Goal: Task Accomplishment & Management: Complete application form

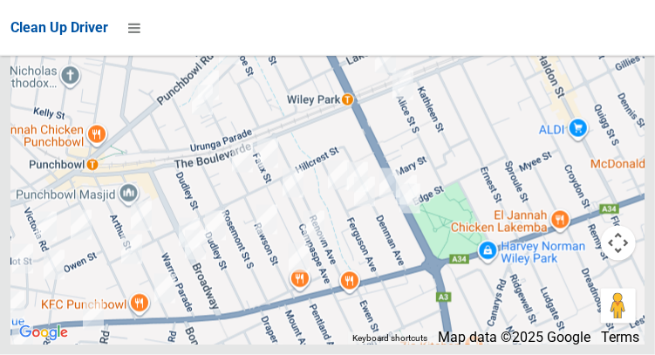
scroll to position [11630, 0]
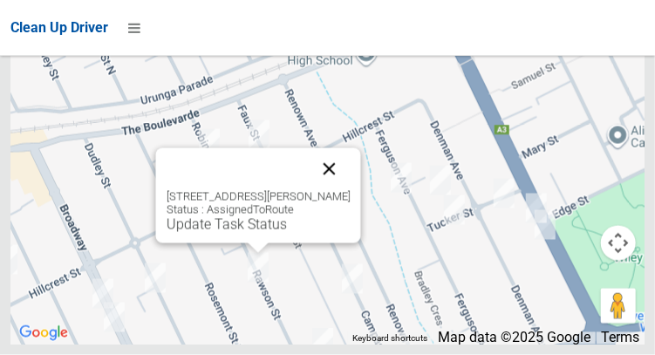
click at [347, 190] on button "Close" at bounding box center [329, 169] width 42 height 42
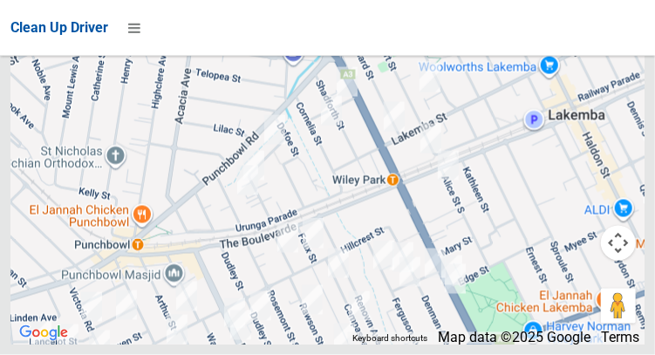
click at [430, 345] on div at bounding box center [327, 126] width 634 height 436
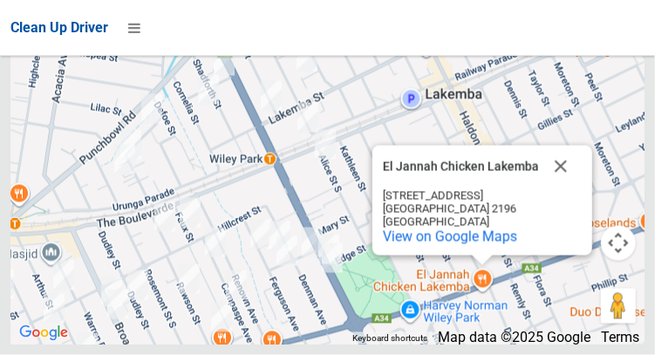
click at [469, 345] on div "El Jannah Chicken Lakemba El Jannah Chicken Lakemba 938-944 Canterbury Rd Rosel…" at bounding box center [327, 126] width 634 height 436
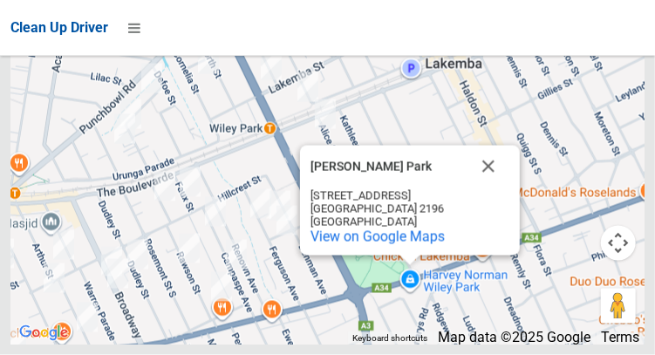
click at [483, 345] on div "Harvey Norman Wiley Park Harvey Norman Wiley Park 1018 Canterbury Rd Roselands …" at bounding box center [327, 126] width 634 height 436
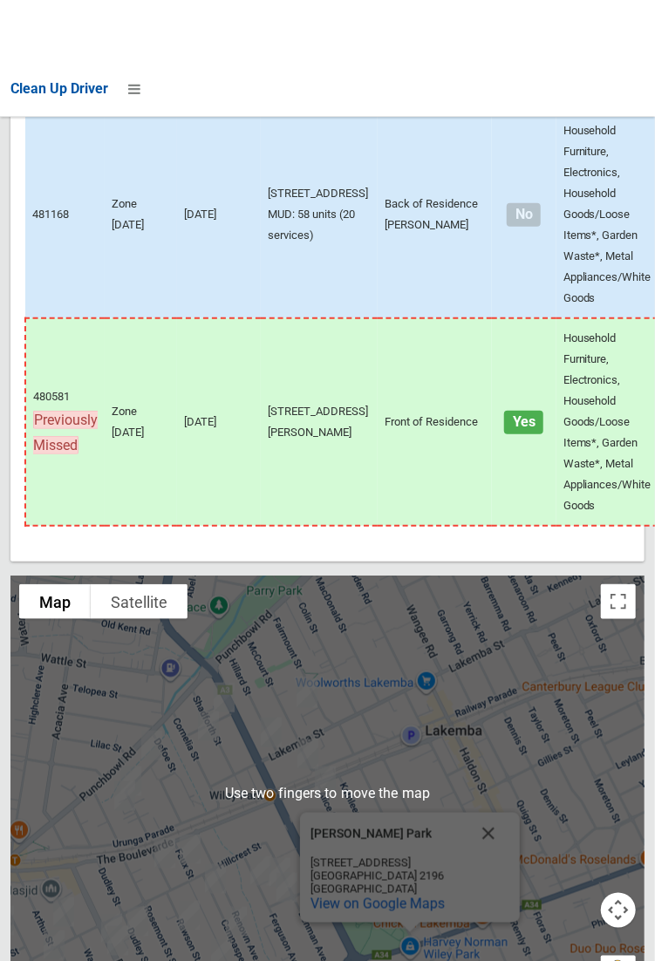
scroll to position [11001, 0]
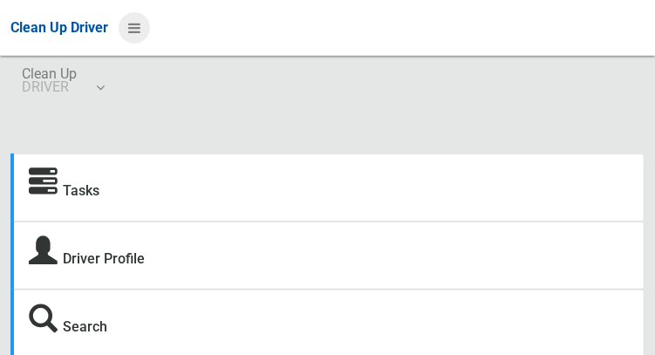
click at [133, 28] on icon at bounding box center [134, 28] width 12 height 30
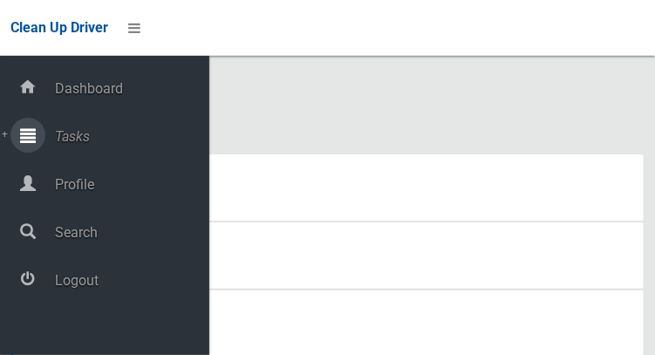
click at [90, 139] on span "Tasks" at bounding box center [130, 136] width 160 height 17
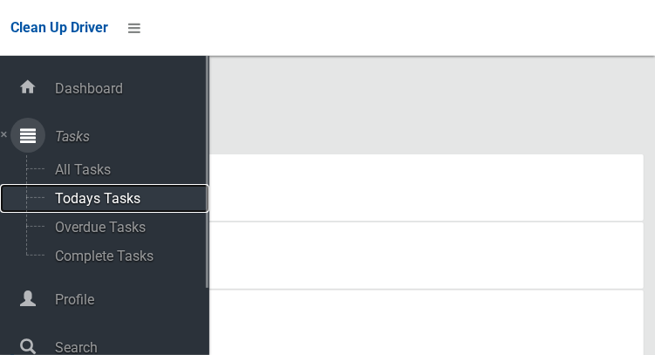
click at [140, 202] on span "Todays Tasks" at bounding box center [122, 198] width 145 height 17
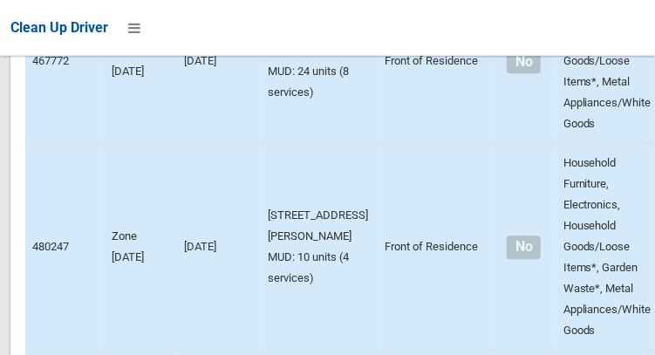
scroll to position [11630, 0]
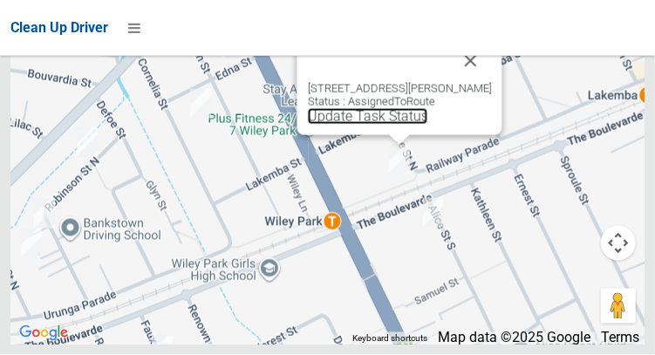
click at [367, 125] on link "Update Task Status" at bounding box center [367, 116] width 120 height 17
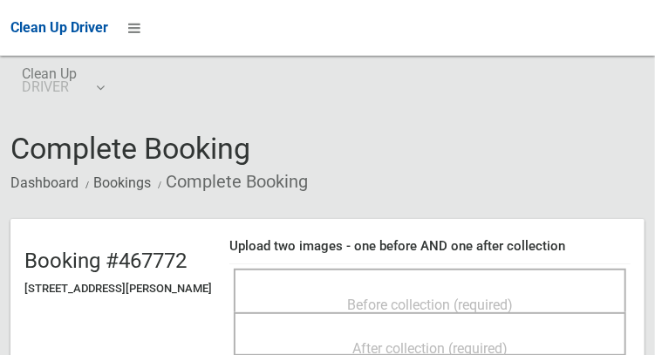
click at [327, 288] on div "Before collection (required)" at bounding box center [430, 304] width 354 height 32
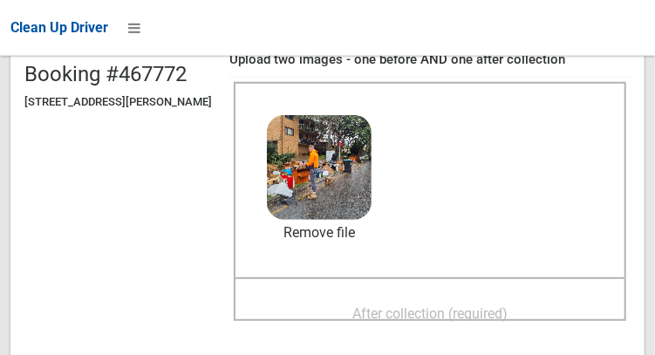
scroll to position [190, 0]
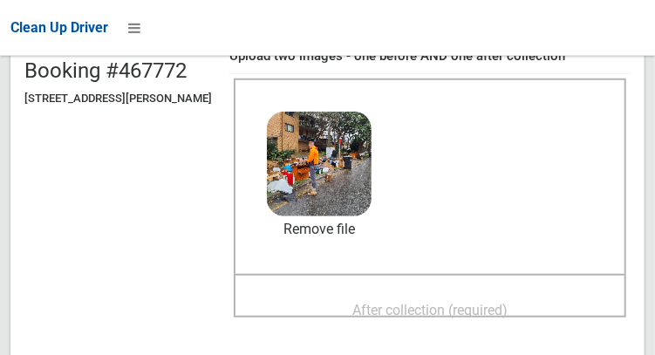
click at [386, 302] on span "After collection (required)" at bounding box center [429, 310] width 155 height 17
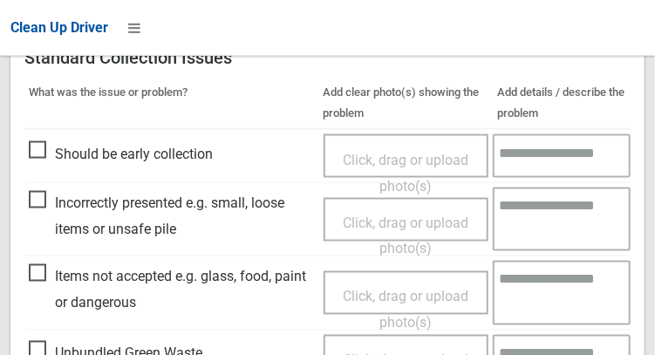
scroll to position [788, 0]
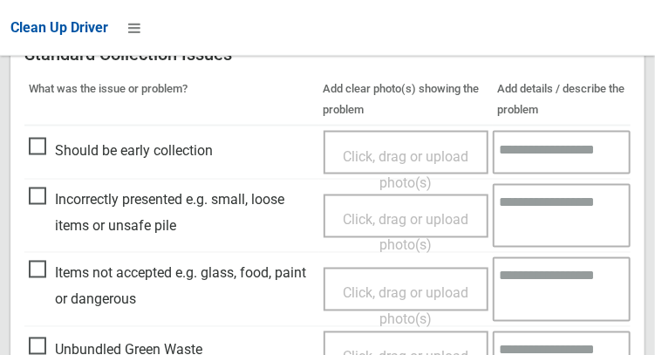
click at [44, 284] on span "Items not accepted e.g. glass, food, paint or dangerous" at bounding box center [172, 286] width 286 height 51
click at [381, 296] on span "Click, drag or upload photo(s)" at bounding box center [406, 306] width 126 height 43
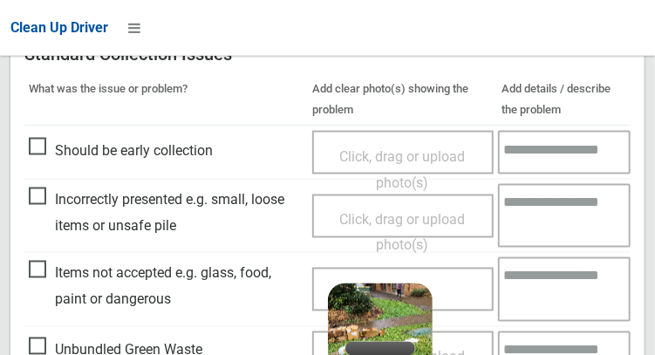
click at [548, 288] on textarea at bounding box center [564, 289] width 133 height 64
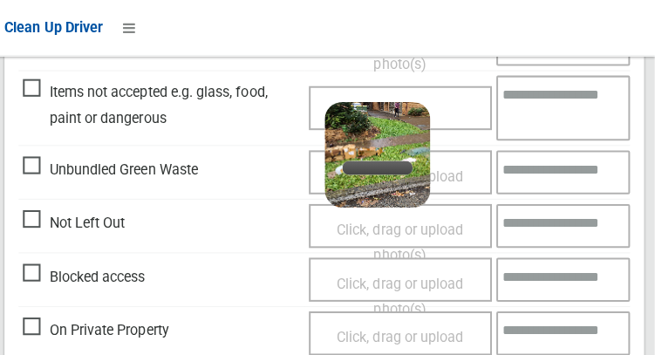
scroll to position [968, 0]
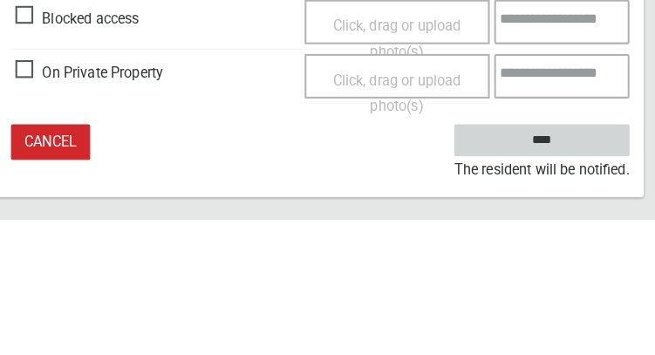
type textarea "**********"
click at [583, 274] on input "****" at bounding box center [545, 278] width 172 height 32
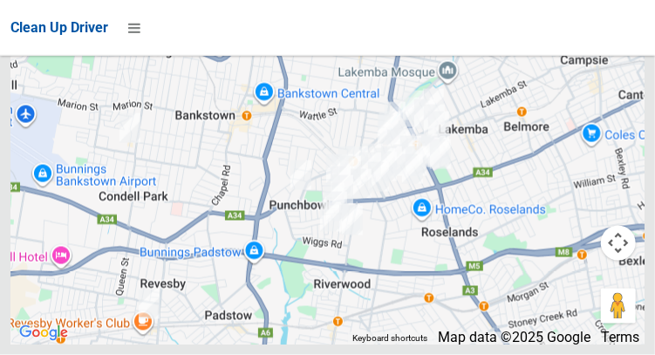
scroll to position [11630, 0]
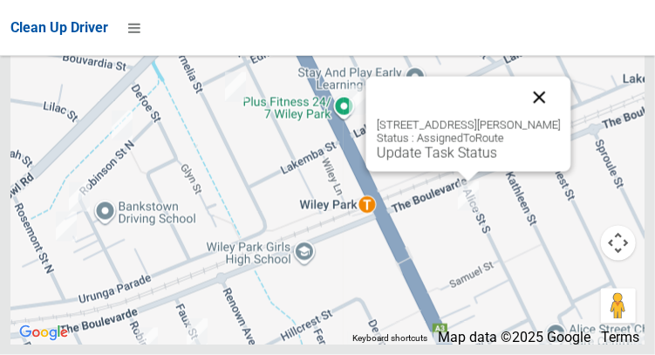
click at [560, 119] on button "Close" at bounding box center [539, 98] width 42 height 42
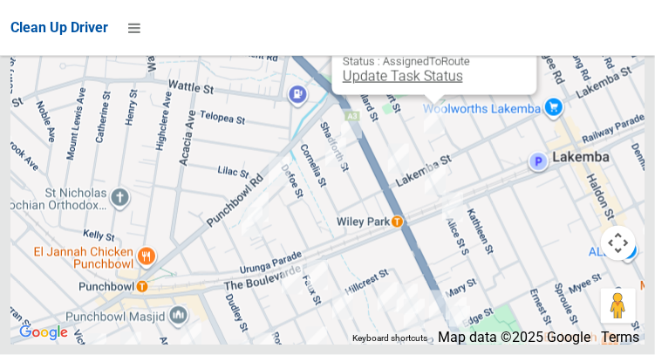
click at [419, 85] on link "Update Task Status" at bounding box center [402, 76] width 120 height 17
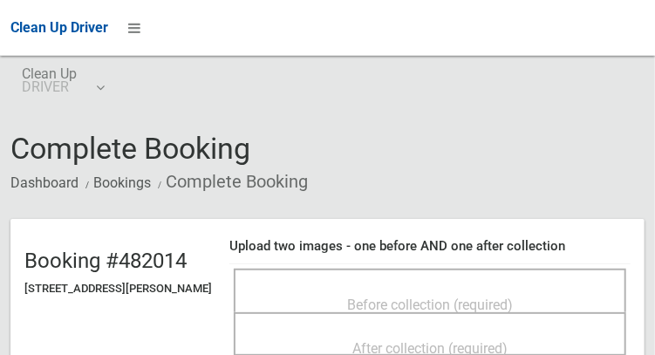
click at [374, 288] on div "Before collection (required)" at bounding box center [430, 304] width 354 height 32
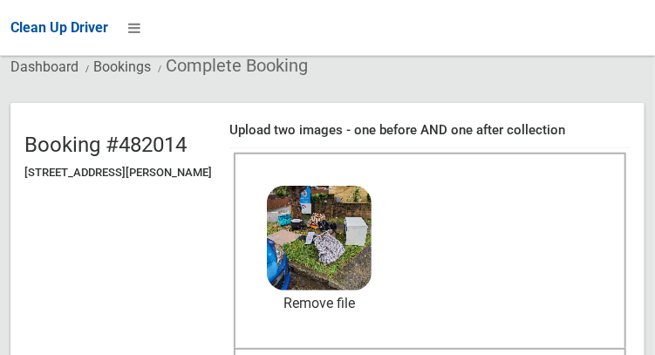
scroll to position [155, 0]
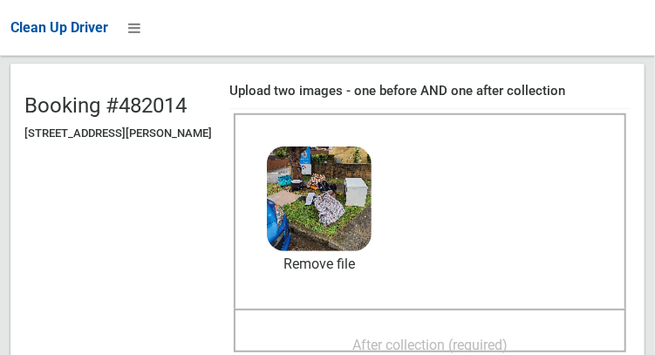
click at [378, 337] on span "After collection (required)" at bounding box center [429, 345] width 155 height 17
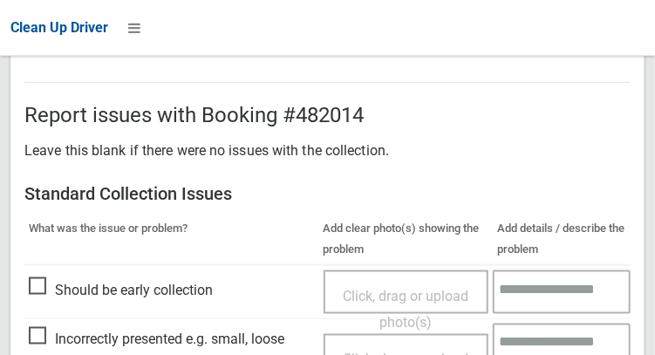
scroll to position [1048, 0]
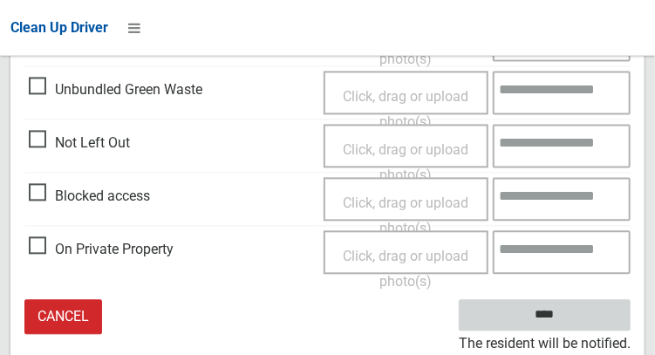
click at [577, 321] on input "****" at bounding box center [545, 316] width 172 height 32
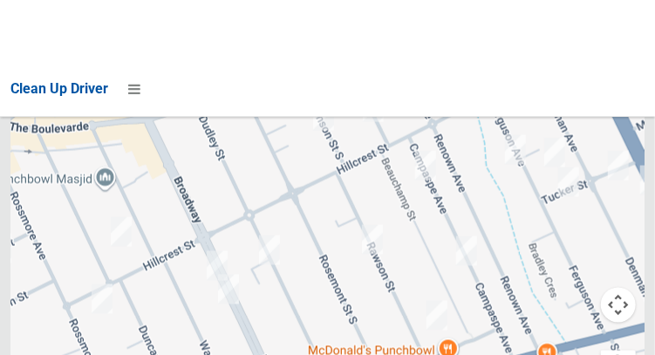
scroll to position [11001, 0]
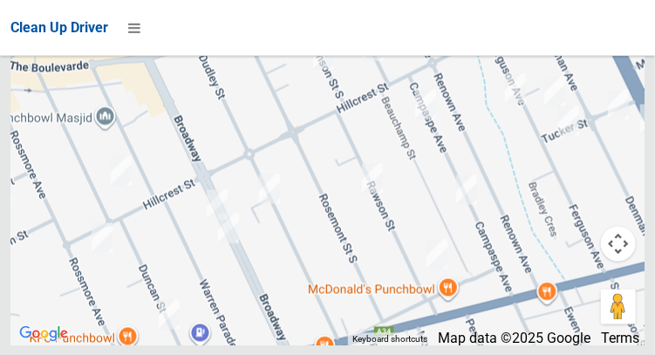
scroll to position [11630, 0]
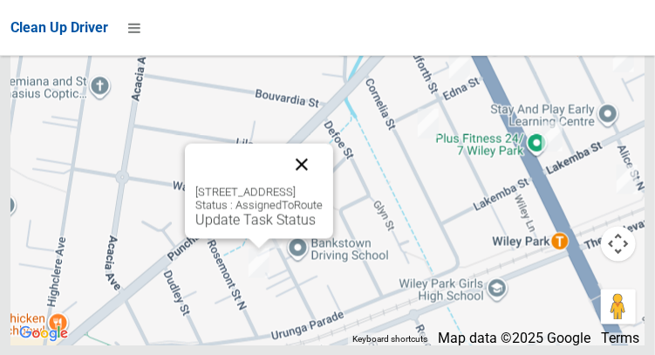
click at [323, 185] on button "Close" at bounding box center [302, 164] width 42 height 42
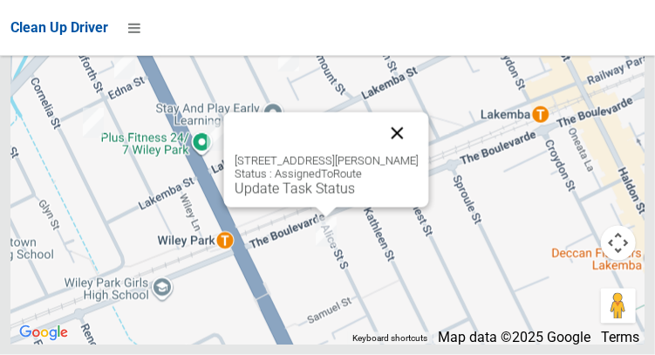
click at [416, 154] on button "Close" at bounding box center [397, 134] width 42 height 42
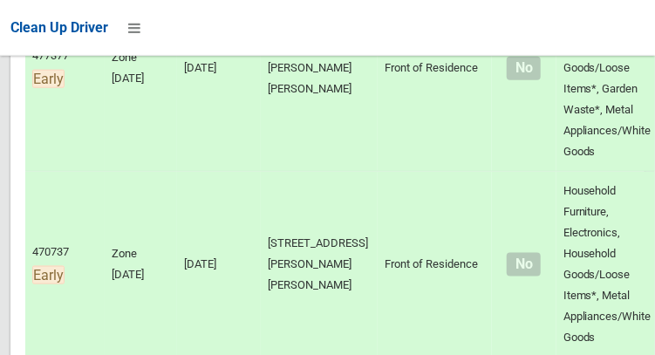
scroll to position [0, 0]
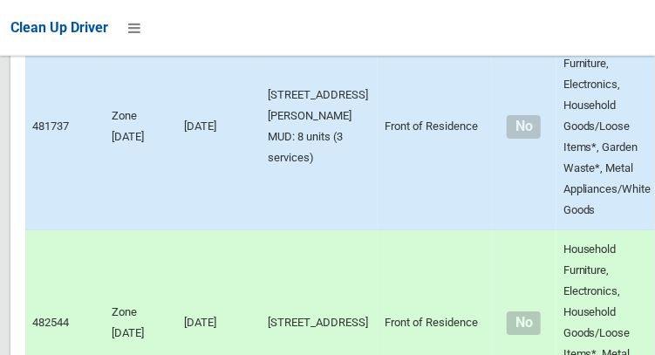
scroll to position [11630, 0]
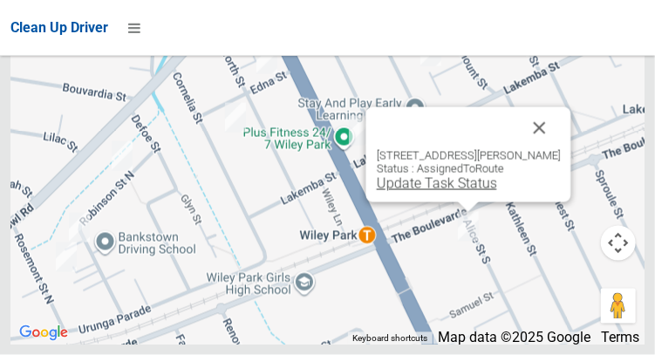
click at [413, 192] on link "Update Task Status" at bounding box center [436, 183] width 120 height 17
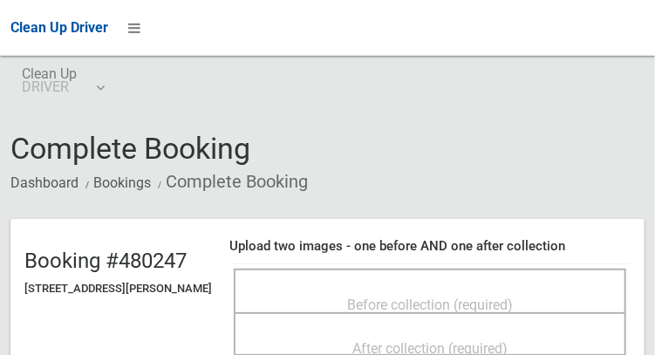
click at [368, 297] on span "Before collection (required)" at bounding box center [430, 305] width 166 height 17
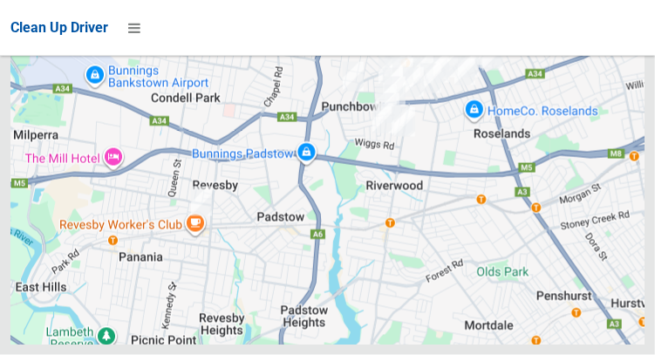
scroll to position [11630, 0]
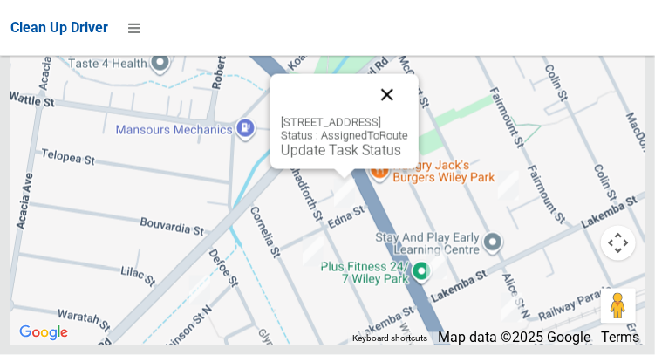
click at [408, 116] on button "Close" at bounding box center [387, 95] width 42 height 42
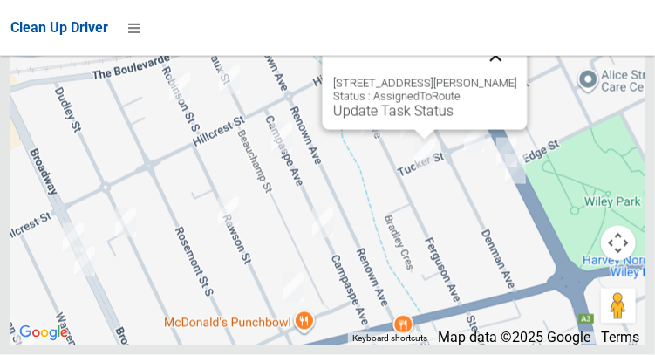
click at [504, 77] on button "Close" at bounding box center [496, 56] width 42 height 42
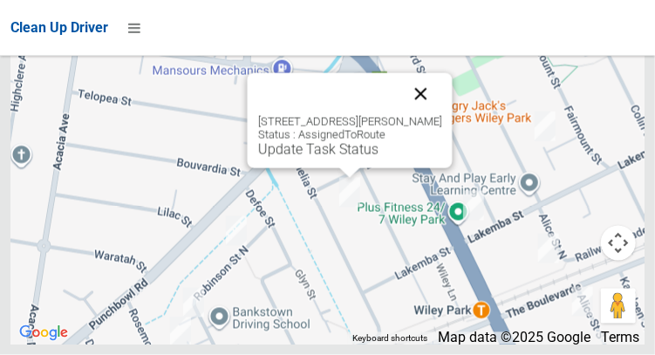
click at [441, 115] on button "Close" at bounding box center [421, 94] width 42 height 42
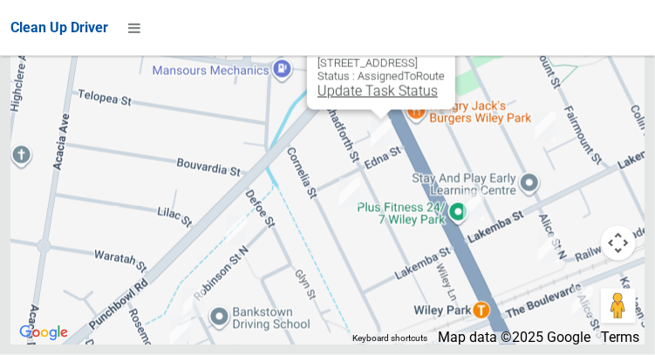
click at [341, 99] on link "Update Task Status" at bounding box center [378, 91] width 120 height 17
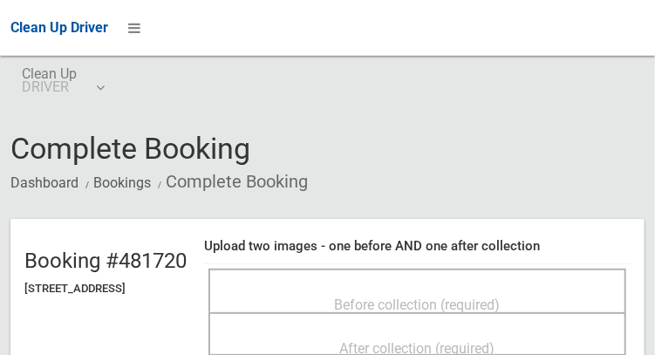
click at [332, 288] on div "Before collection (required)" at bounding box center [418, 304] width 380 height 32
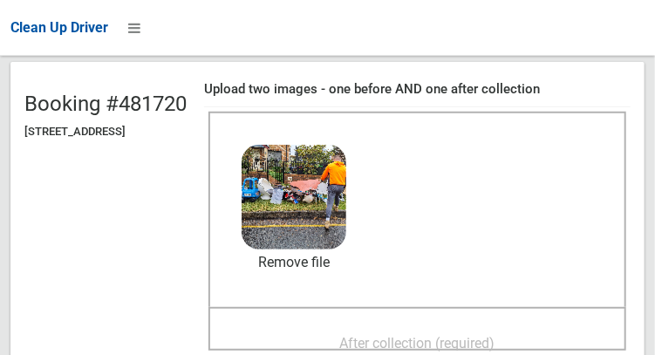
scroll to position [175, 0]
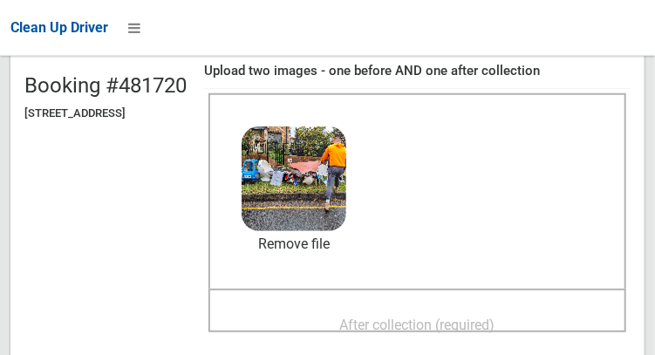
click at [387, 318] on span "After collection (required)" at bounding box center [417, 325] width 155 height 17
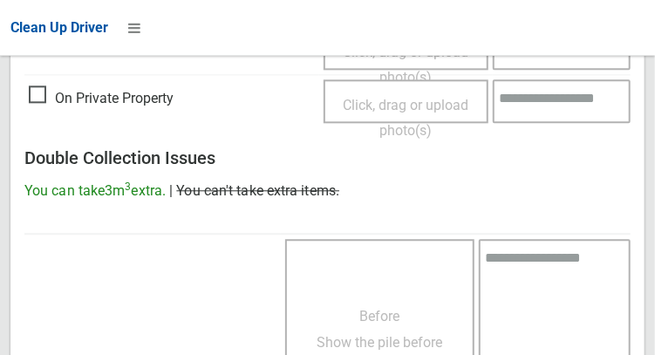
scroll to position [1575, 0]
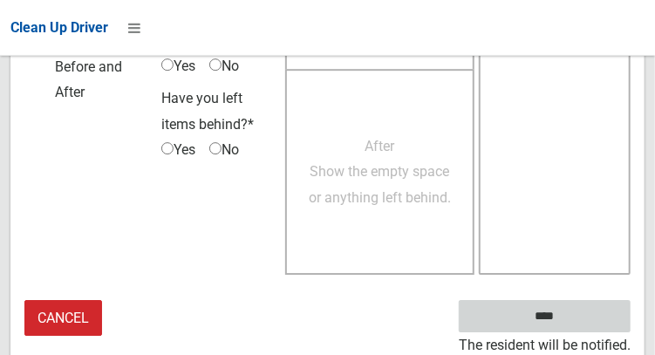
click at [571, 321] on input "****" at bounding box center [545, 316] width 172 height 32
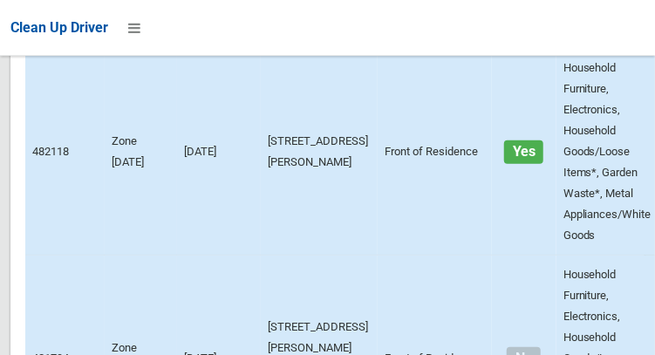
scroll to position [11630, 0]
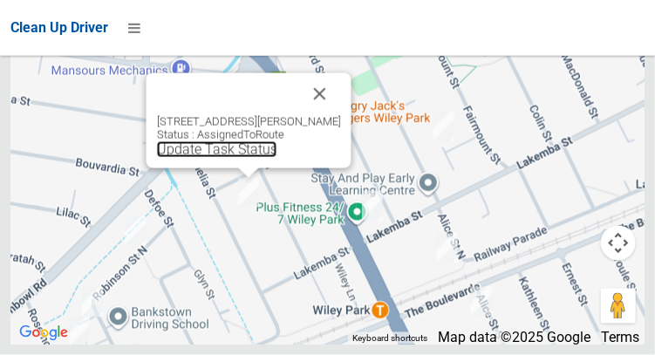
click at [222, 158] on link "Update Task Status" at bounding box center [216, 149] width 120 height 17
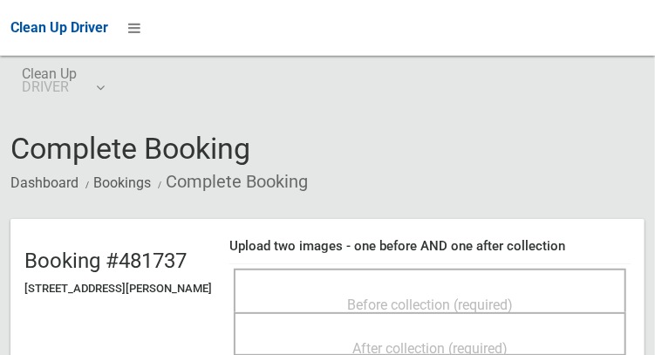
click at [305, 294] on div "Before collection (required)" at bounding box center [430, 304] width 354 height 32
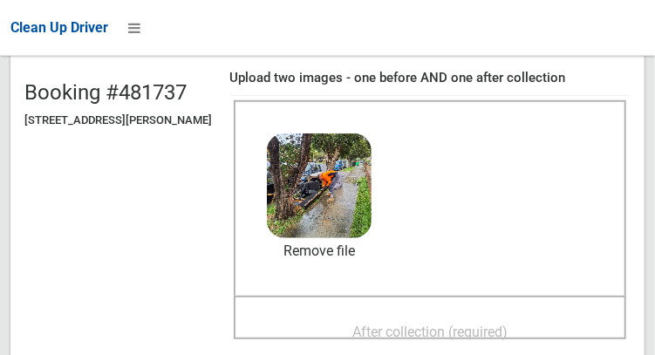
scroll to position [180, 0]
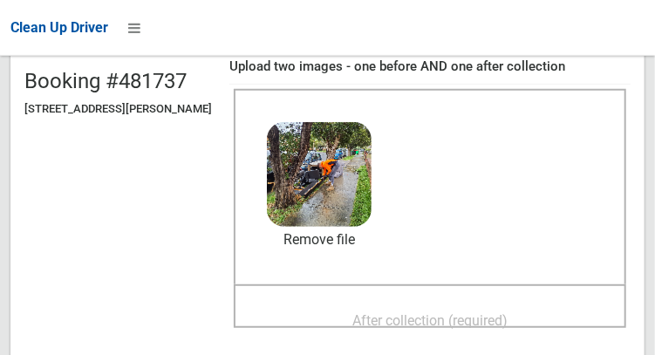
click at [399, 312] on span "After collection (required)" at bounding box center [429, 320] width 155 height 17
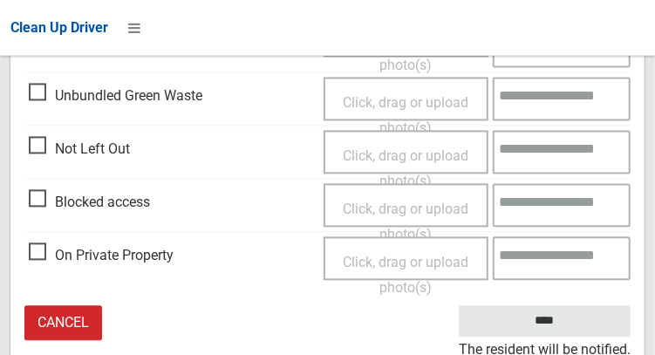
scroll to position [1048, 0]
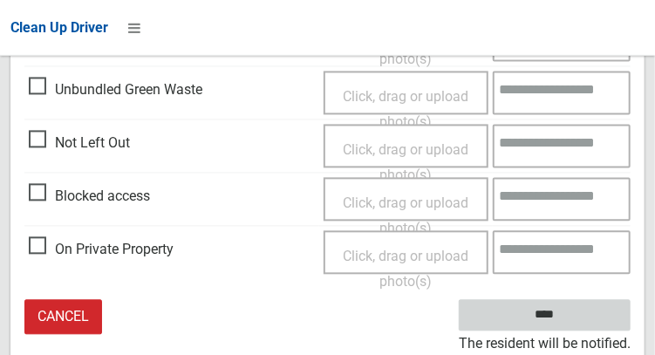
click at [571, 314] on input "****" at bounding box center [545, 316] width 172 height 32
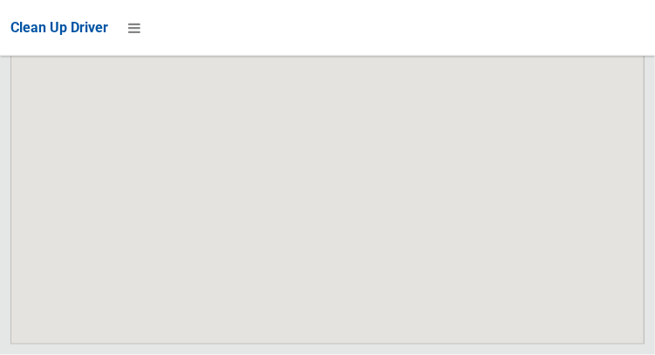
scroll to position [11630, 0]
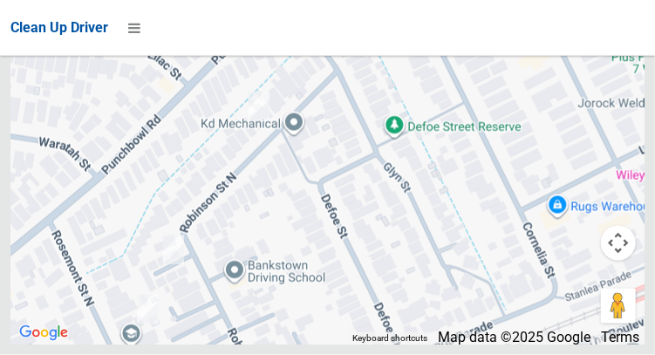
click at [138, 305] on div at bounding box center [327, 126] width 634 height 436
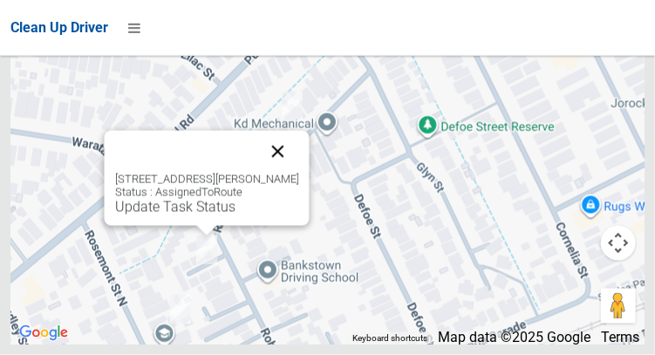
click at [298, 173] on button "Close" at bounding box center [278, 152] width 42 height 42
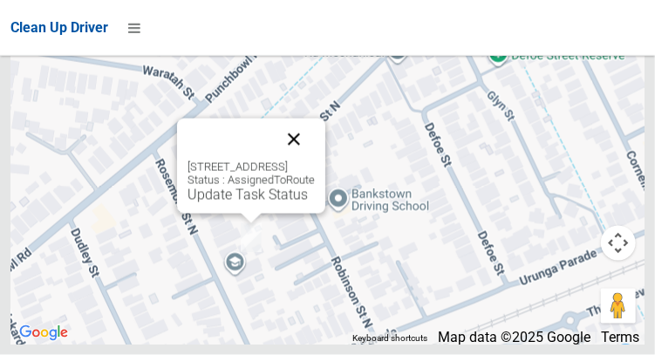
click at [315, 161] on button "Close" at bounding box center [294, 140] width 42 height 42
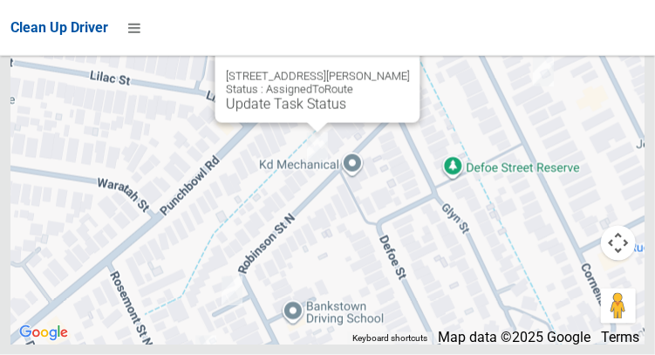
click at [241, 123] on div "21 Robinson Street North, WILEY PARK NSW 2195 Status : AssignedToRoute Update T…" at bounding box center [317, 75] width 205 height 95
click at [273, 113] on link "Update Task Status" at bounding box center [285, 104] width 120 height 17
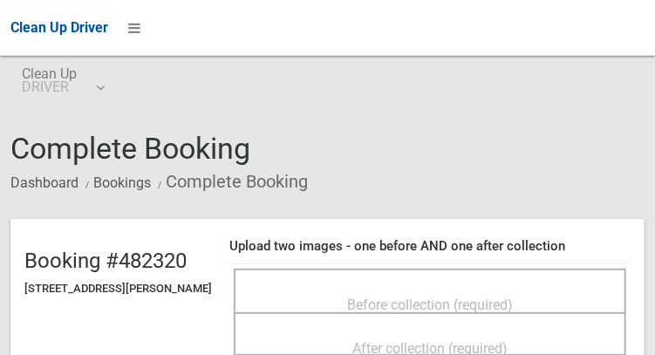
click at [365, 288] on div "Before collection (required)" at bounding box center [430, 304] width 354 height 32
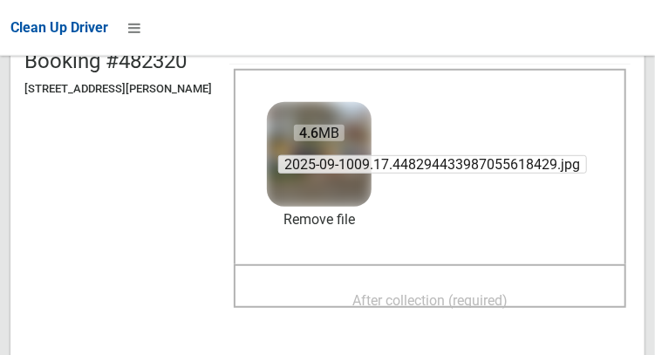
scroll to position [202, 0]
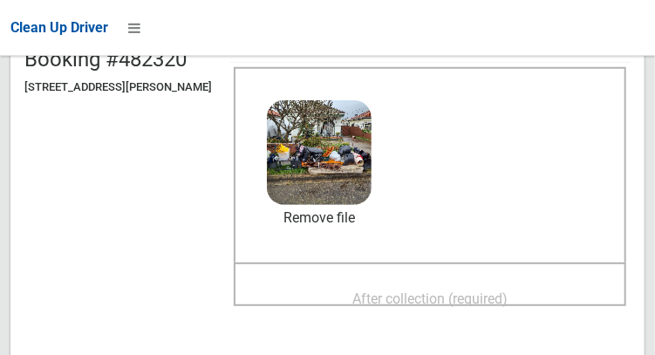
click at [401, 291] on span "After collection (required)" at bounding box center [429, 299] width 155 height 17
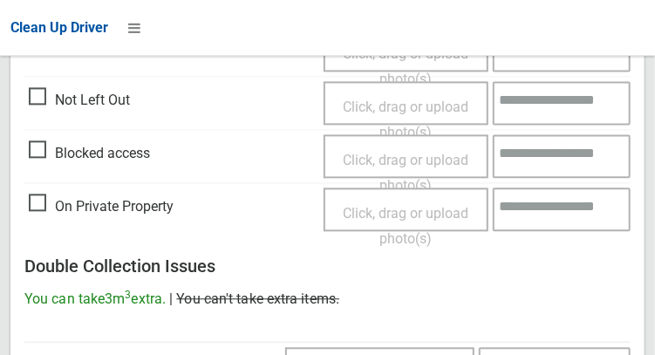
scroll to position [1575, 0]
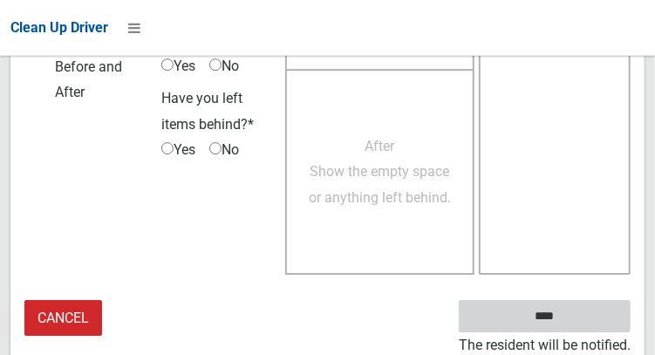
click at [571, 323] on input "****" at bounding box center [545, 316] width 172 height 32
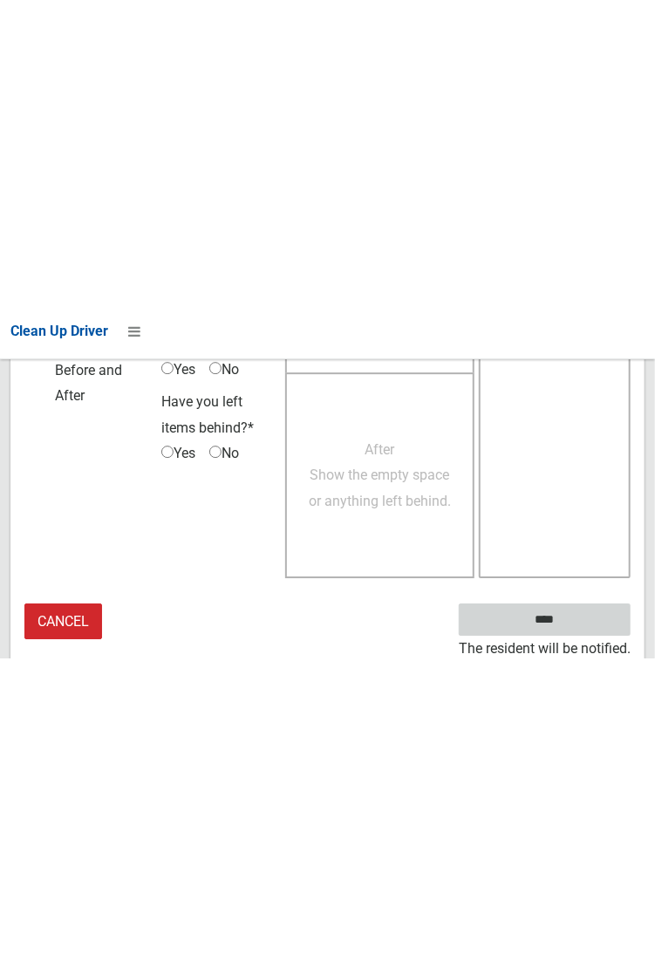
scroll to position [1008, 0]
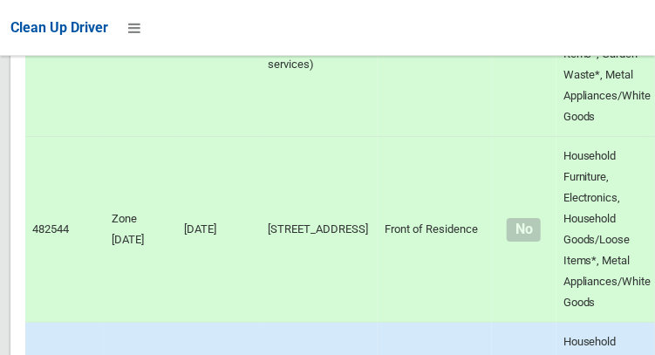
scroll to position [11630, 0]
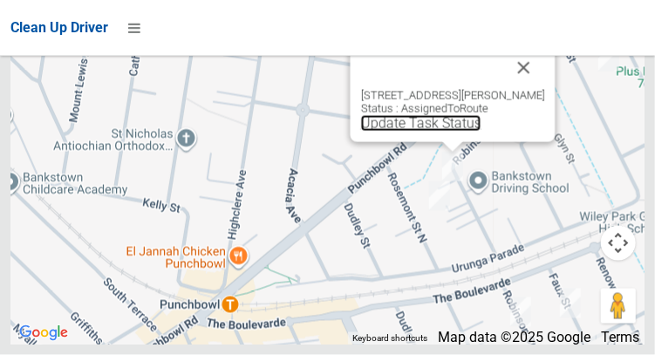
click at [407, 132] on link "Update Task Status" at bounding box center [420, 123] width 120 height 17
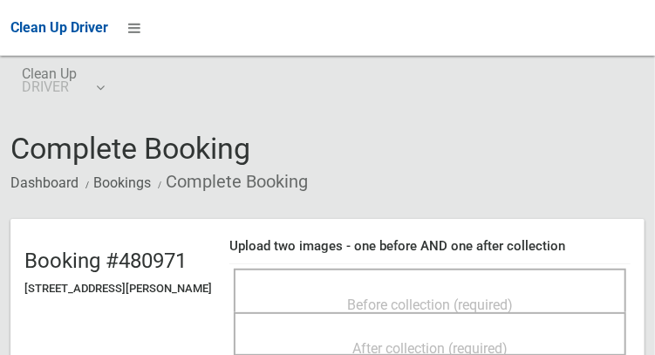
click at [345, 309] on div "Before collection (required)" at bounding box center [430, 304] width 354 height 32
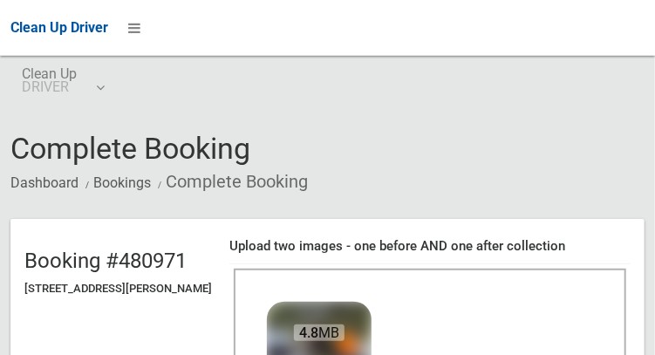
click at [348, 351] on img at bounding box center [319, 354] width 110 height 110
click at [348, 354] on img at bounding box center [319, 354] width 110 height 110
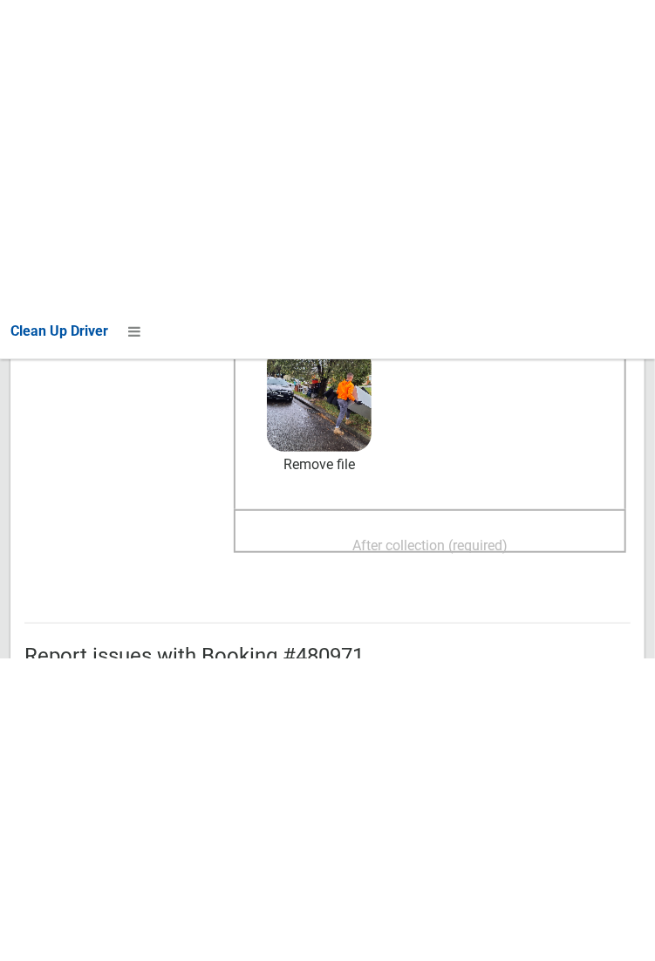
scroll to position [273, 0]
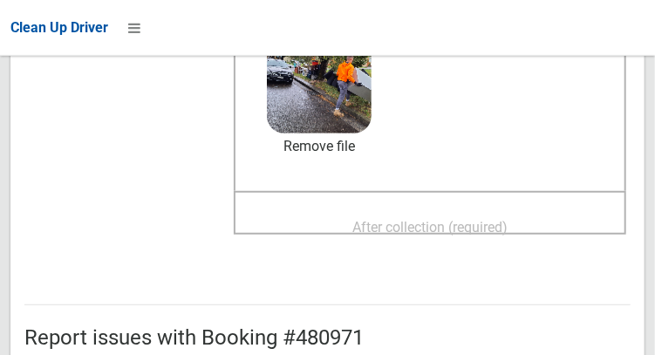
click at [390, 233] on span "After collection (required)" at bounding box center [429, 227] width 155 height 17
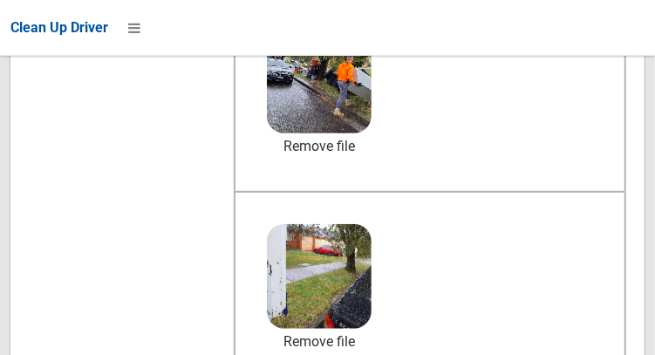
click at [311, 354] on td "Before collection (required) 4.8 MB 2025-09-1009.20.583693553124397143573.jpg C…" at bounding box center [429, 191] width 401 height 401
click at [311, 354] on header "Booking #480971 53-55 Robinson Street North, WILEY PARK NSW 2195 Upload two ima…" at bounding box center [327, 184] width 634 height 477
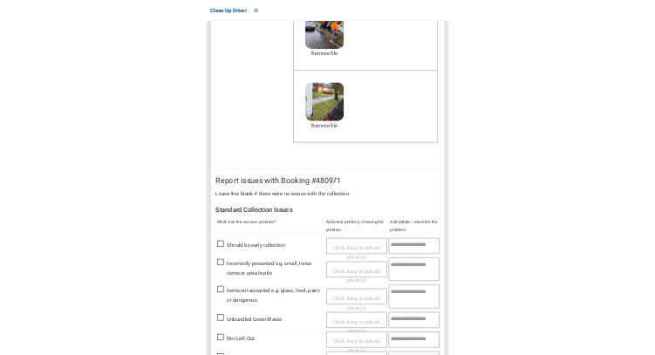
scroll to position [275, 0]
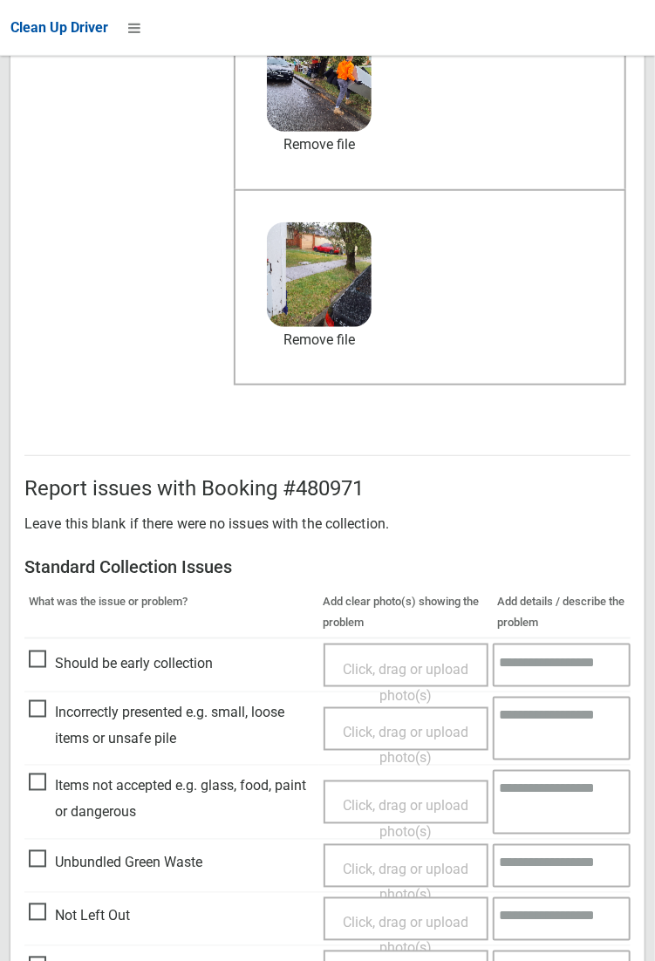
click at [631, 354] on p "Leave this blank if there were no issues with the collection." at bounding box center [327, 524] width 606 height 26
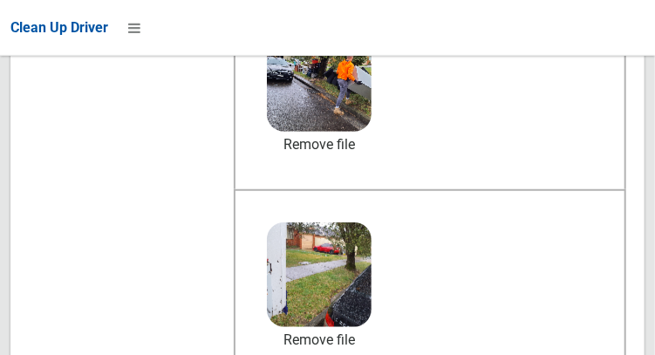
click at [283, 354] on header "Booking #480971 53-55 Robinson Street North, WILEY PARK NSW 2195 Upload two ima…" at bounding box center [327, 182] width 634 height 477
click at [284, 354] on header "Booking #480971 53-55 Robinson Street North, WILEY PARK NSW 2195 Upload two ima…" at bounding box center [327, 182] width 634 height 477
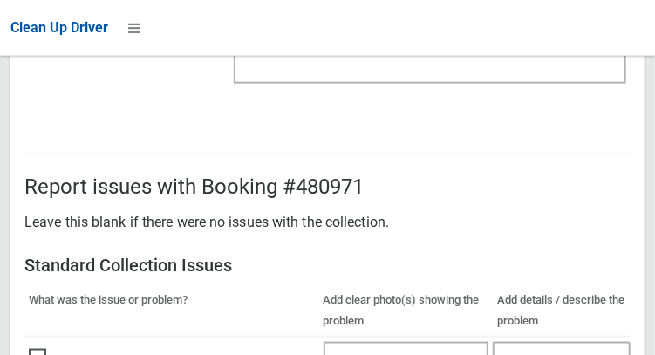
scroll to position [1063, 0]
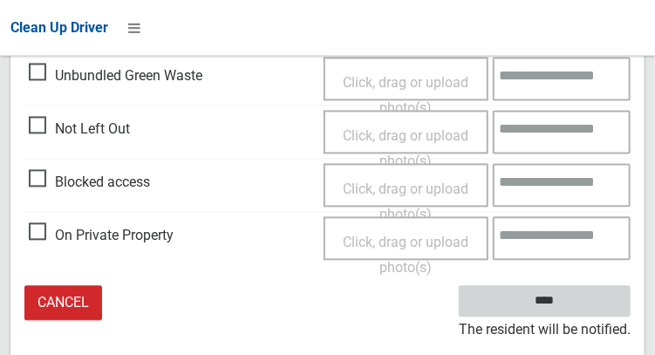
click at [571, 318] on input "****" at bounding box center [545, 301] width 172 height 32
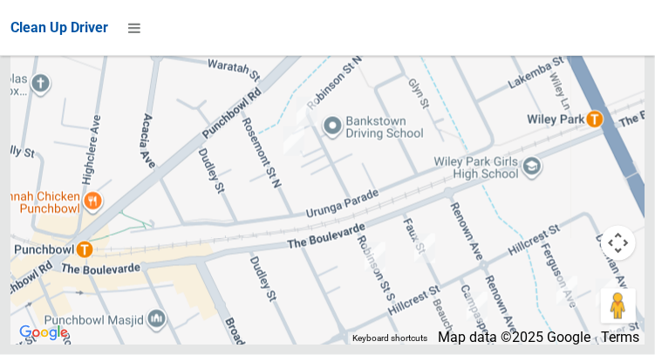
scroll to position [11630, 0]
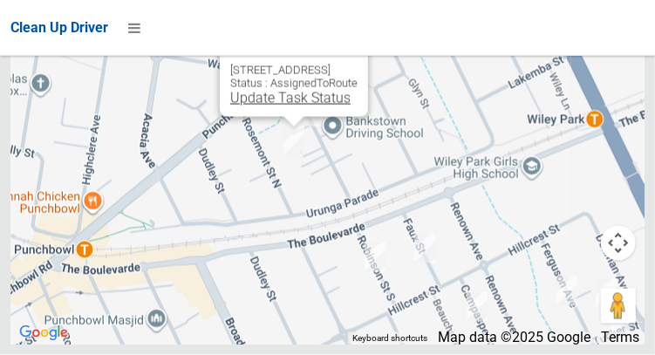
click at [234, 106] on link "Update Task Status" at bounding box center [290, 98] width 120 height 17
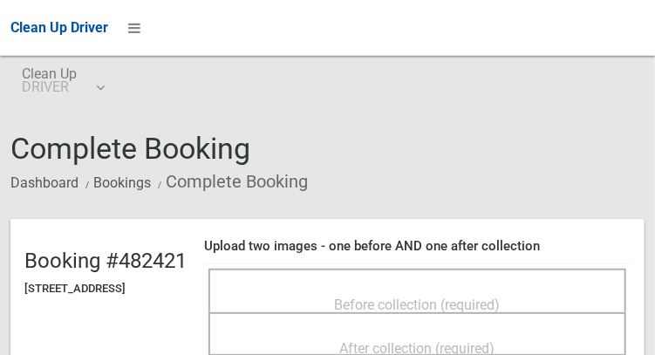
click at [339, 307] on div "Before collection (required)" at bounding box center [418, 304] width 380 height 32
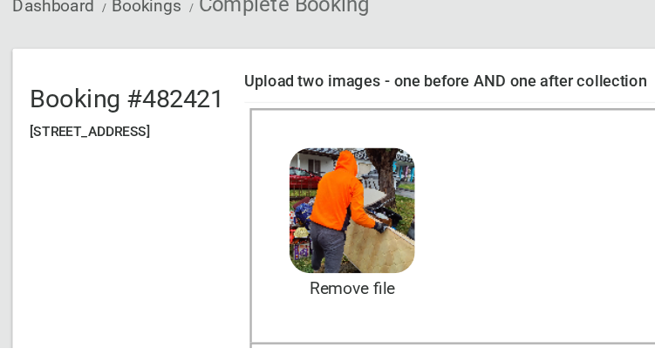
scroll to position [114, 0]
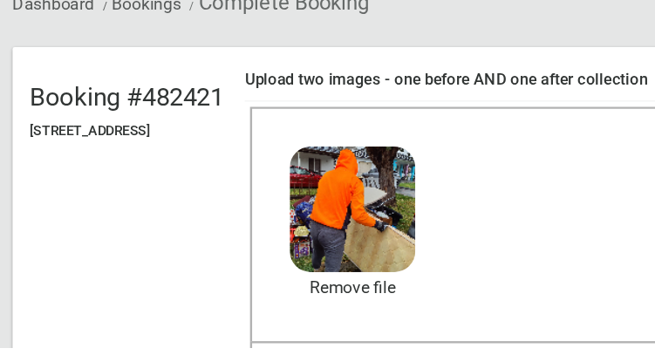
click at [161, 352] on header "Booking #482421 18 Rosemont Street North, PUNCHBOWL NSW 2196 Upload two images …" at bounding box center [327, 267] width 634 height 324
click at [203, 351] on header "Booking #482421 18 Rosemont Street North, PUNCHBOWL NSW 2196 Upload two images …" at bounding box center [327, 267] width 634 height 324
click at [101, 352] on header "Booking #482421 18 Rosemont Street North, PUNCHBOWL NSW 2196 Upload two images …" at bounding box center [327, 267] width 634 height 324
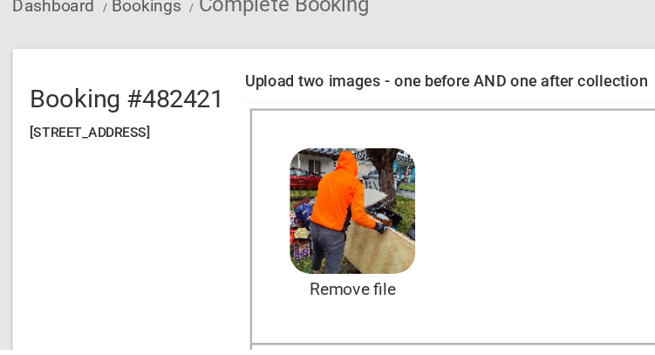
click at [160, 352] on header "Booking #482421 18 Rosemont Street North, PUNCHBOWL NSW 2196 Upload two images …" at bounding box center [327, 267] width 634 height 324
click at [164, 352] on header "Booking #482421 18 Rosemont Street North, PUNCHBOWL NSW 2196 Upload two images …" at bounding box center [327, 267] width 634 height 324
click at [210, 353] on header "Booking #482421 18 Rosemont Street North, PUNCHBOWL NSW 2196 Upload two images …" at bounding box center [327, 267] width 634 height 324
click at [116, 354] on header "Booking #482421 18 Rosemont Street North, PUNCHBOWL NSW 2196 Upload two images …" at bounding box center [327, 267] width 634 height 324
click at [210, 351] on header "Booking #482421 18 Rosemont Street North, PUNCHBOWL NSW 2196 Upload two images …" at bounding box center [327, 267] width 634 height 324
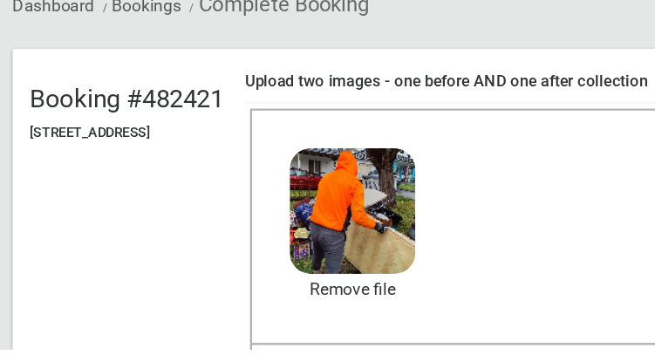
click at [114, 354] on header "Booking #482421 18 Rosemont Street North, PUNCHBOWL NSW 2196 Upload two images …" at bounding box center [327, 267] width 634 height 324
click at [138, 351] on header "Booking #482421 18 Rosemont Street North, PUNCHBOWL NSW 2196 Upload two images …" at bounding box center [327, 267] width 634 height 324
click at [187, 350] on header "Booking #482421 18 Rosemont Street North, PUNCHBOWL NSW 2196 Upload two images …" at bounding box center [327, 267] width 634 height 324
click at [117, 349] on header "Booking #482421 18 Rosemont Street North, PUNCHBOWL NSW 2196 Upload two images …" at bounding box center [327, 267] width 634 height 324
click at [180, 352] on header "Booking #482421 18 Rosemont Street North, PUNCHBOWL NSW 2196 Upload two images …" at bounding box center [327, 267] width 634 height 324
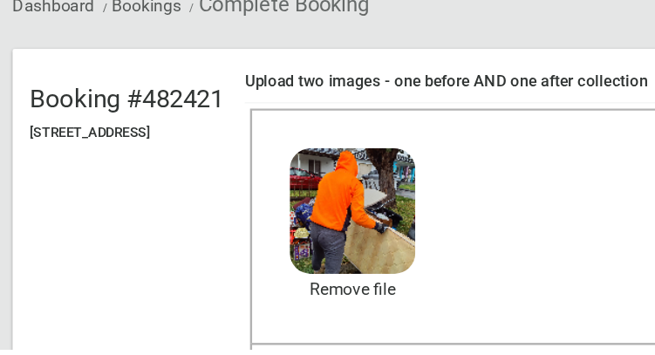
click at [181, 351] on header "Booking #482421 18 Rosemont Street North, PUNCHBOWL NSW 2196 Upload two images …" at bounding box center [327, 267] width 634 height 324
click at [182, 347] on header "Booking #482421 18 Rosemont Street North, PUNCHBOWL NSW 2196 Upload two images …" at bounding box center [327, 267] width 634 height 324
click at [98, 349] on header "Booking #482421 18 Rosemont Street North, PUNCHBOWL NSW 2196 Upload two images …" at bounding box center [327, 267] width 634 height 324
click at [161, 352] on header "Booking #482421 18 Rosemont Street North, PUNCHBOWL NSW 2196 Upload two images …" at bounding box center [327, 267] width 634 height 324
click at [183, 351] on header "Booking #482421 18 Rosemont Street North, PUNCHBOWL NSW 2196 Upload two images …" at bounding box center [327, 267] width 634 height 324
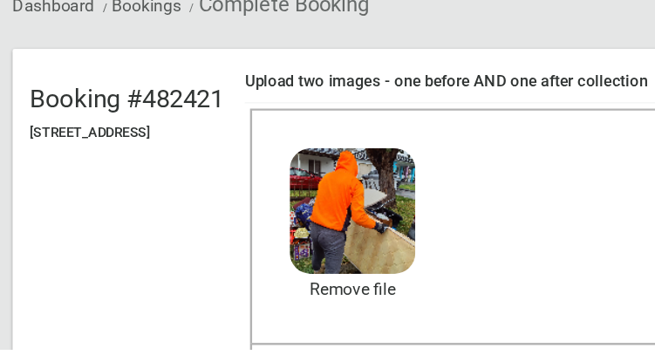
click at [98, 347] on header "Booking #482421 18 Rosemont Street North, PUNCHBOWL NSW 2196 Upload two images …" at bounding box center [327, 267] width 634 height 324
click at [183, 351] on header "Booking #482421 18 Rosemont Street North, PUNCHBOWL NSW 2196 Upload two images …" at bounding box center [327, 267] width 634 height 324
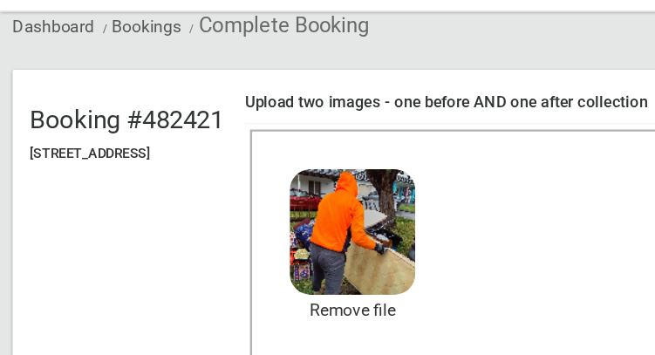
click at [244, 336] on header "Booking #482421 18 Rosemont Street North, PUNCHBOWL NSW 2196 Upload two images …" at bounding box center [327, 267] width 634 height 324
click at [166, 335] on header "Booking #482421 18 Rosemont Street North, PUNCHBOWL NSW 2196 Upload two images …" at bounding box center [327, 267] width 634 height 324
click at [117, 332] on header "Booking #482421 18 Rosemont Street North, PUNCHBOWL NSW 2196 Upload two images …" at bounding box center [327, 267] width 634 height 324
click at [226, 333] on header "Booking #482421 18 Rosemont Street North, PUNCHBOWL NSW 2196 Upload two images …" at bounding box center [327, 267] width 634 height 324
click at [144, 332] on header "Booking #482421 18 Rosemont Street North, PUNCHBOWL NSW 2196 Upload two images …" at bounding box center [327, 267] width 634 height 324
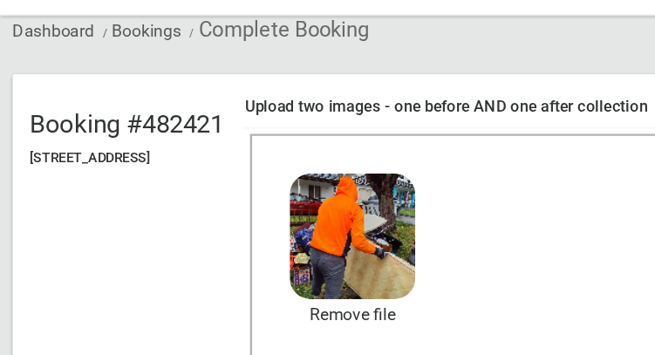
click at [145, 325] on header "Booking #482421 18 Rosemont Street North, PUNCHBOWL NSW 2196 Upload two images …" at bounding box center [327, 267] width 634 height 324
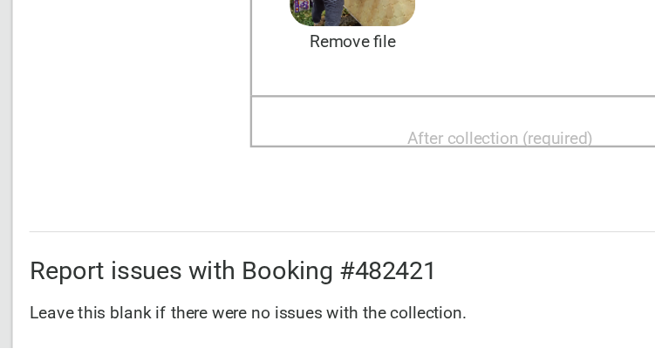
scroll to position [320, 0]
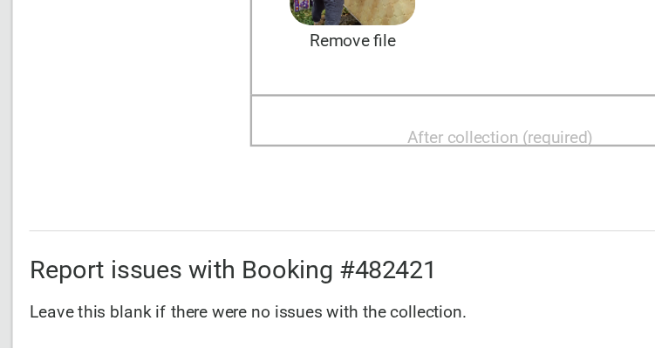
click at [369, 181] on div "After collection (required)" at bounding box center [418, 179] width 380 height 32
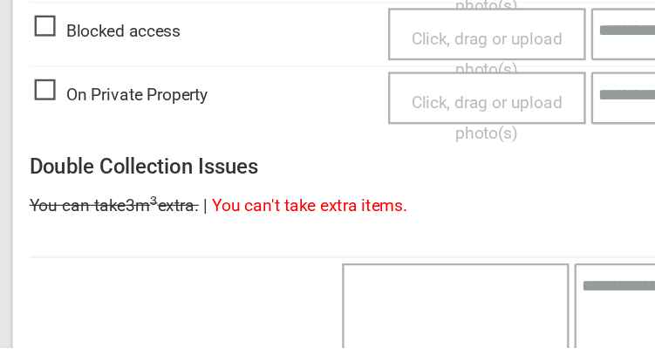
scroll to position [1590, 0]
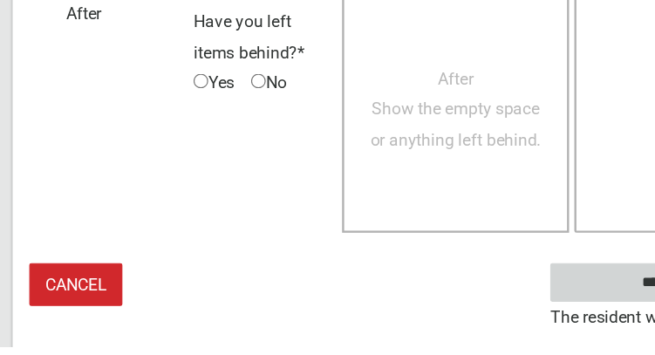
click at [488, 311] on input "****" at bounding box center [545, 301] width 172 height 32
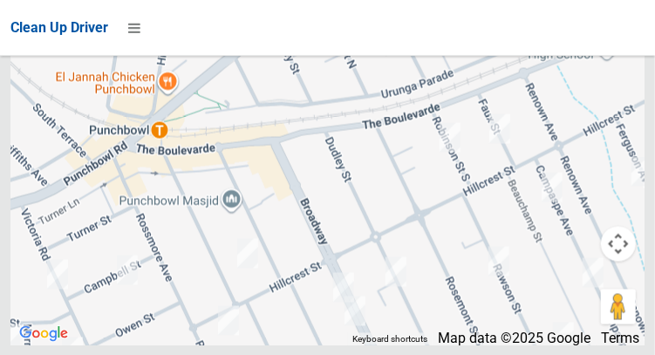
scroll to position [11630, 0]
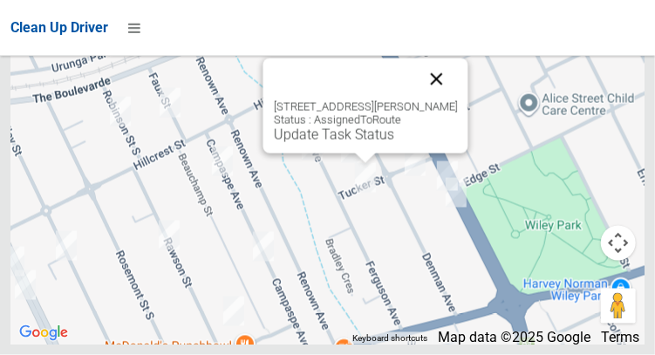
click at [457, 100] on button "Close" at bounding box center [436, 79] width 42 height 42
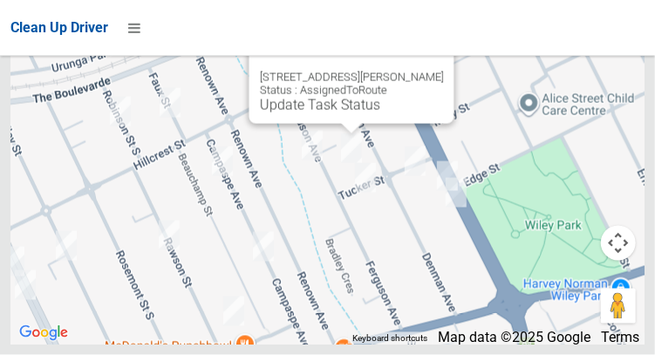
click at [443, 71] on button "Close" at bounding box center [422, 50] width 42 height 42
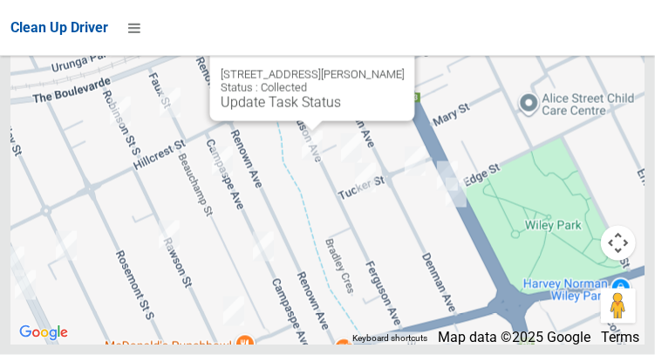
click at [404, 68] on button "Close" at bounding box center [383, 47] width 42 height 42
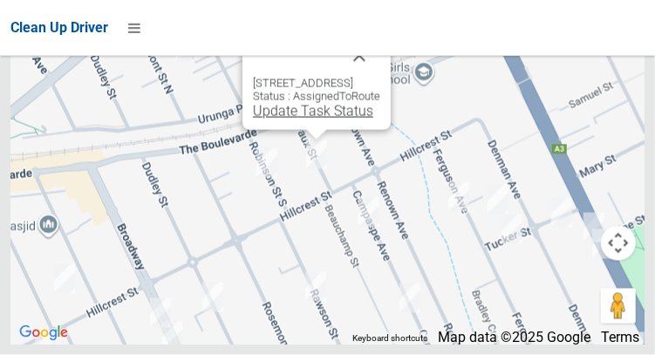
click at [292, 120] on link "Update Task Status" at bounding box center [313, 111] width 120 height 17
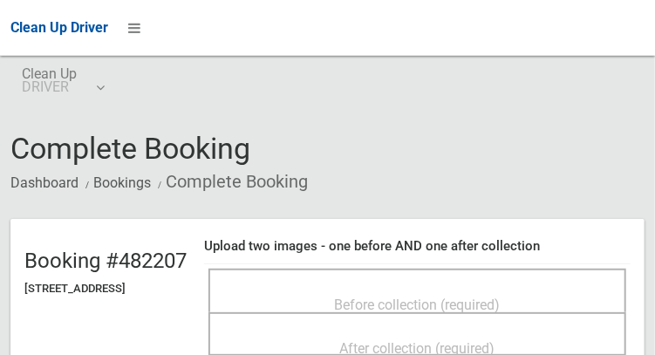
click at [333, 292] on div "Before collection (required)" at bounding box center [418, 304] width 380 height 32
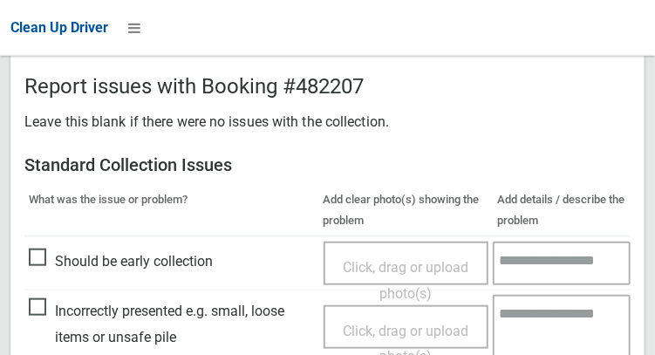
scroll to position [373, 0]
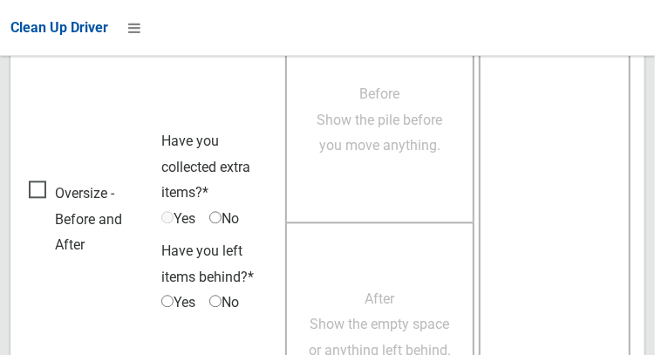
scroll to position [1118, 0]
click at [39, 190] on span "Oversize - Before and After" at bounding box center [91, 220] width 124 height 78
click at [383, 152] on span "Before Show the pile before you move anything." at bounding box center [381, 120] width 126 height 68
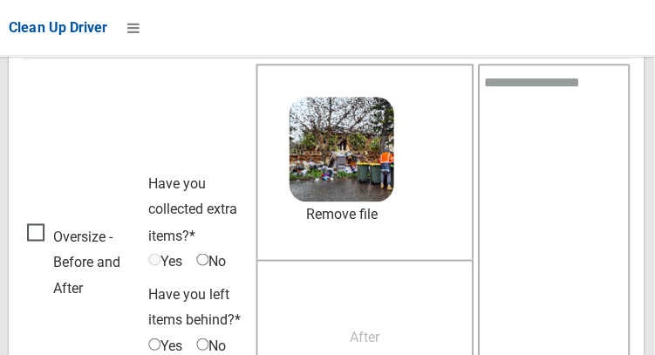
scroll to position [1071, 0]
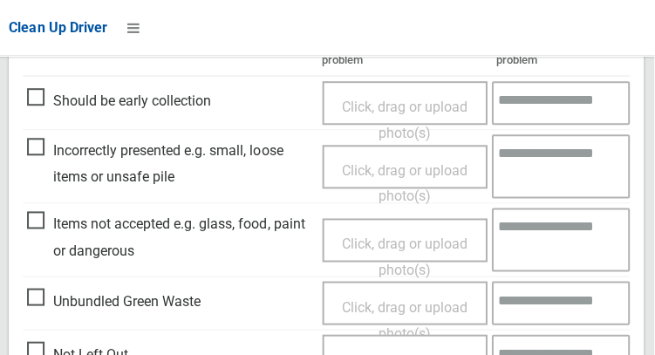
scroll to position [531, 0]
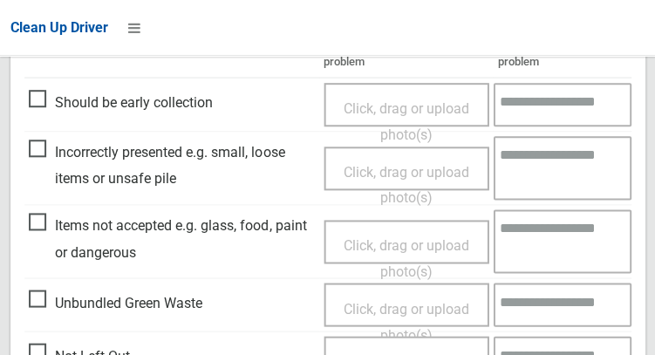
click at [42, 154] on span "Incorrectly presented e.g. small, loose items or unsafe pile" at bounding box center [172, 165] width 286 height 51
click at [382, 172] on span "Click, drag or upload photo(s)" at bounding box center [406, 185] width 126 height 43
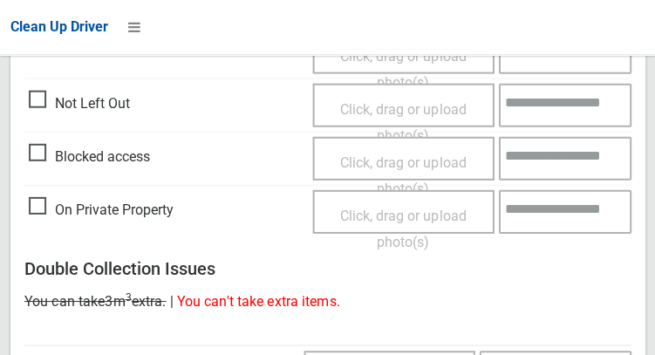
scroll to position [1252, 0]
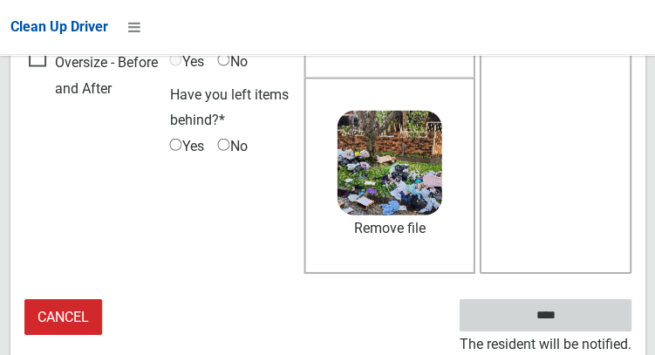
click at [547, 314] on input "****" at bounding box center [545, 315] width 172 height 32
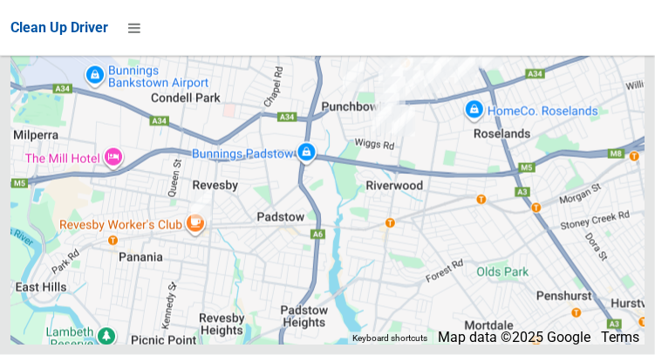
scroll to position [11630, 0]
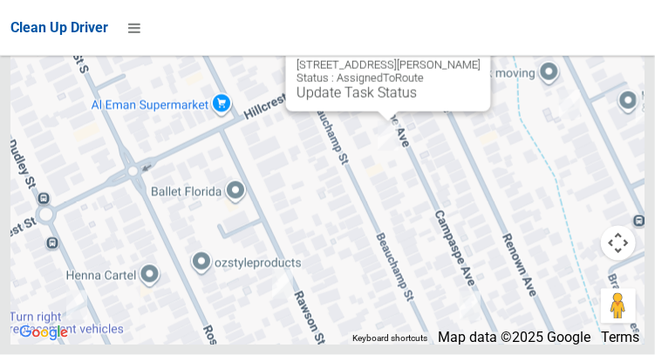
click at [479, 58] on button "Close" at bounding box center [459, 38] width 42 height 42
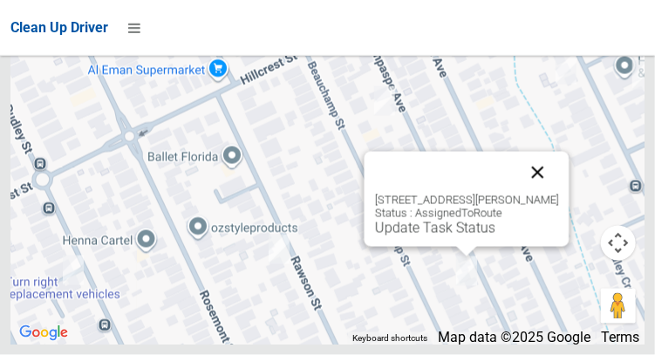
click at [558, 194] on button "Close" at bounding box center [538, 173] width 42 height 42
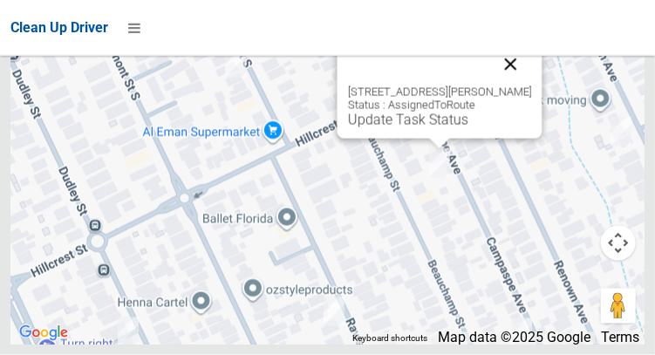
click at [531, 86] on button "Close" at bounding box center [510, 65] width 42 height 42
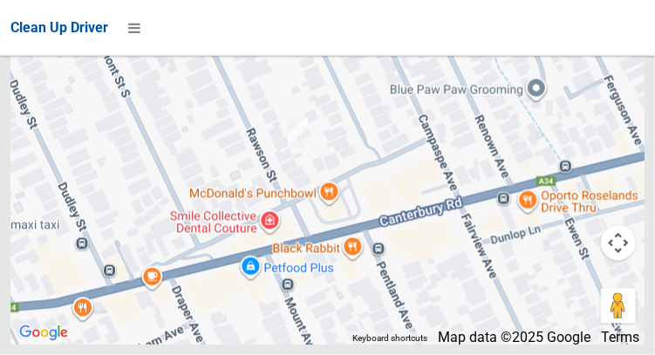
scroll to position [11629, 0]
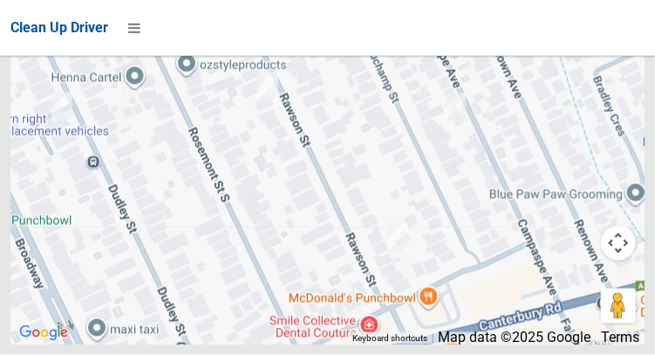
click at [168, 345] on div at bounding box center [327, 126] width 634 height 436
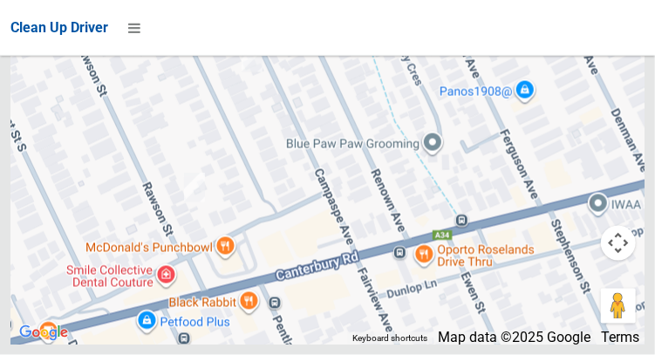
click at [85, 345] on div at bounding box center [327, 126] width 634 height 436
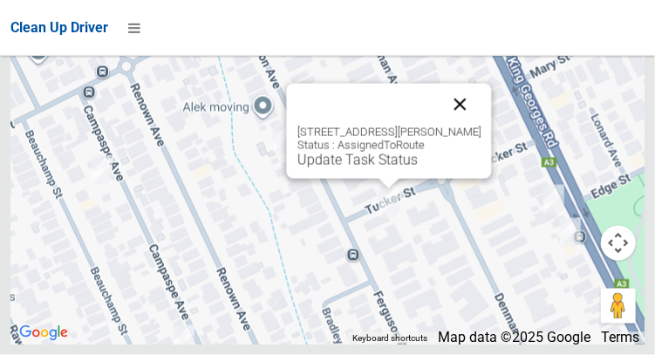
click at [473, 126] on button "Close" at bounding box center [460, 105] width 42 height 42
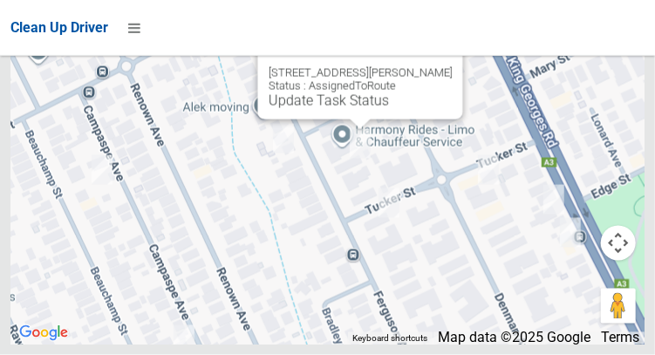
click at [452, 66] on button "Close" at bounding box center [431, 45] width 42 height 42
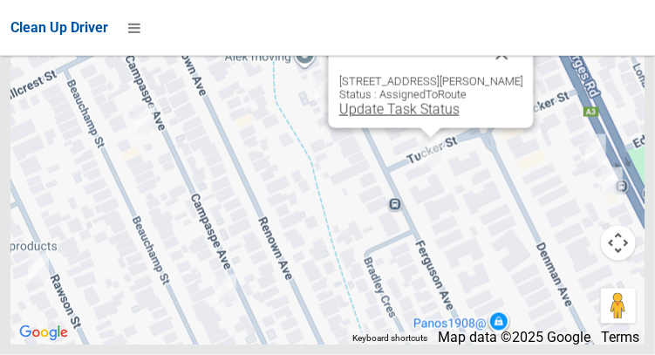
click at [387, 118] on link "Update Task Status" at bounding box center [399, 109] width 120 height 17
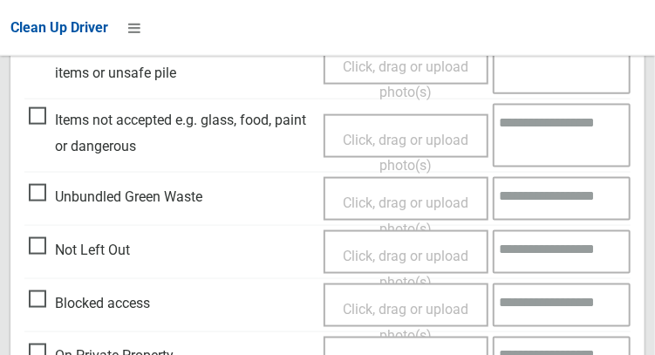
scroll to position [645, 0]
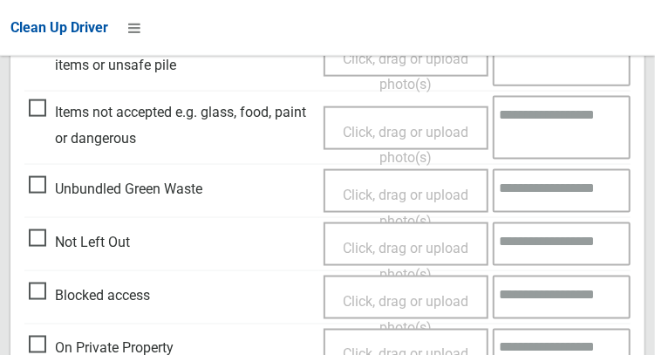
click at [31, 239] on span "Not Left Out" at bounding box center [79, 242] width 101 height 26
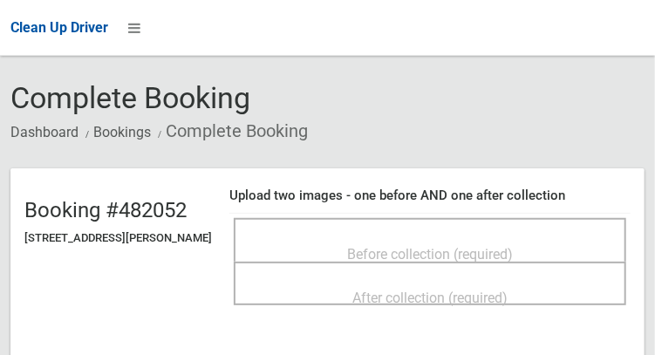
scroll to position [54, 0]
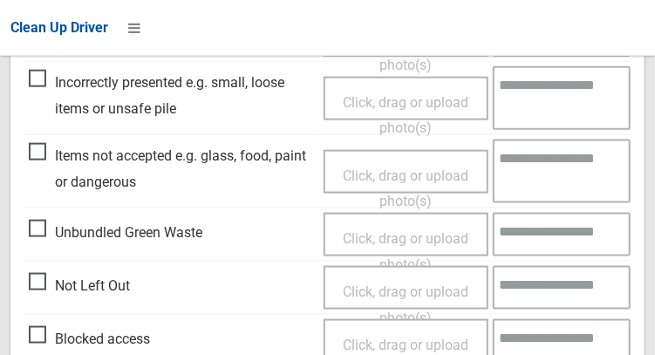
scroll to position [603, 0]
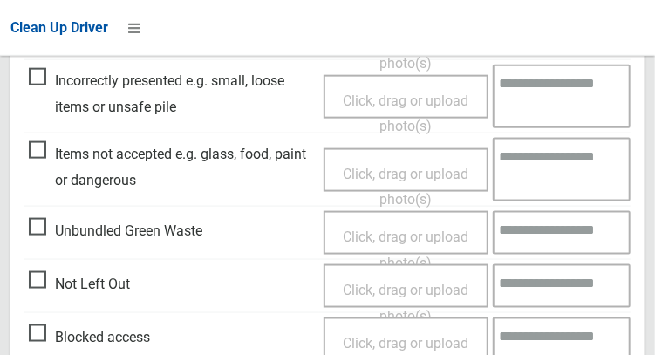
click at [36, 286] on span "Not Left Out" at bounding box center [79, 284] width 101 height 26
click at [380, 288] on span "Click, drag or upload photo(s)" at bounding box center [406, 303] width 126 height 43
click at [38, 287] on span "Not Left Out" at bounding box center [79, 284] width 101 height 26
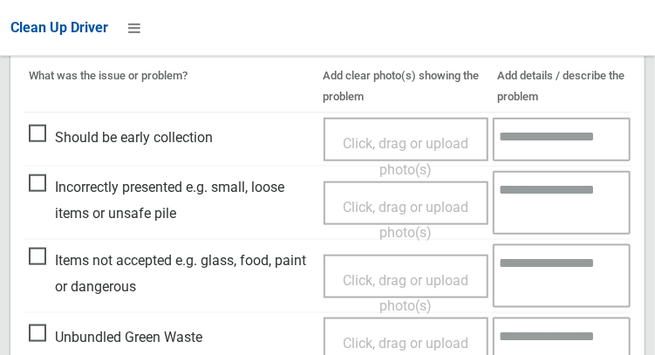
scroll to position [0, 0]
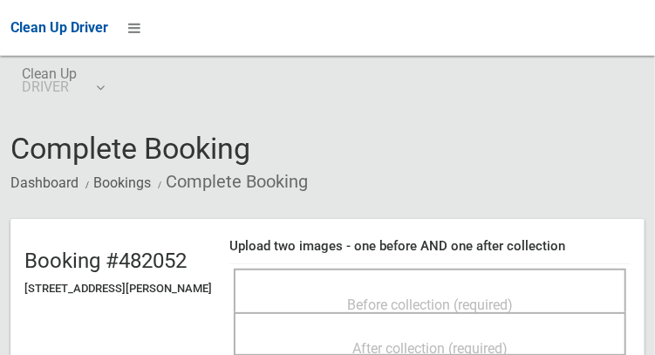
click at [521, 288] on div "Before collection (required)" at bounding box center [430, 304] width 354 height 32
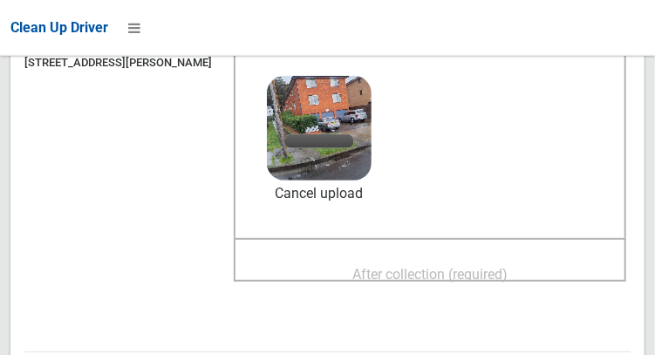
scroll to position [226, 0]
click at [469, 277] on span "After collection (required)" at bounding box center [429, 274] width 155 height 17
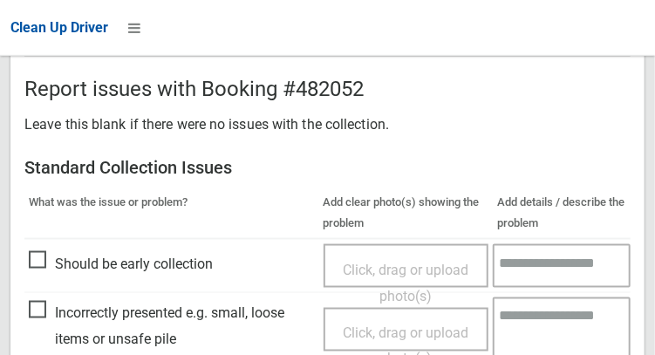
scroll to position [1048, 0]
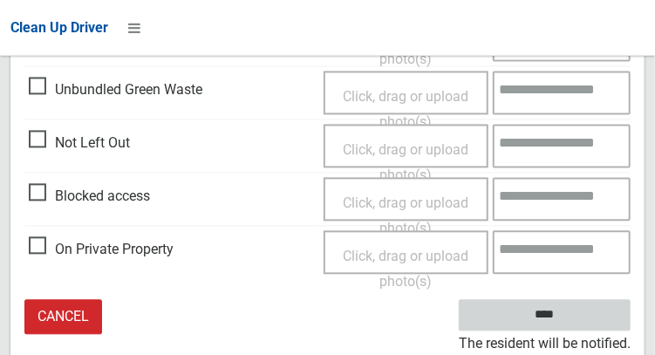
click at [571, 327] on input "****" at bounding box center [545, 316] width 172 height 32
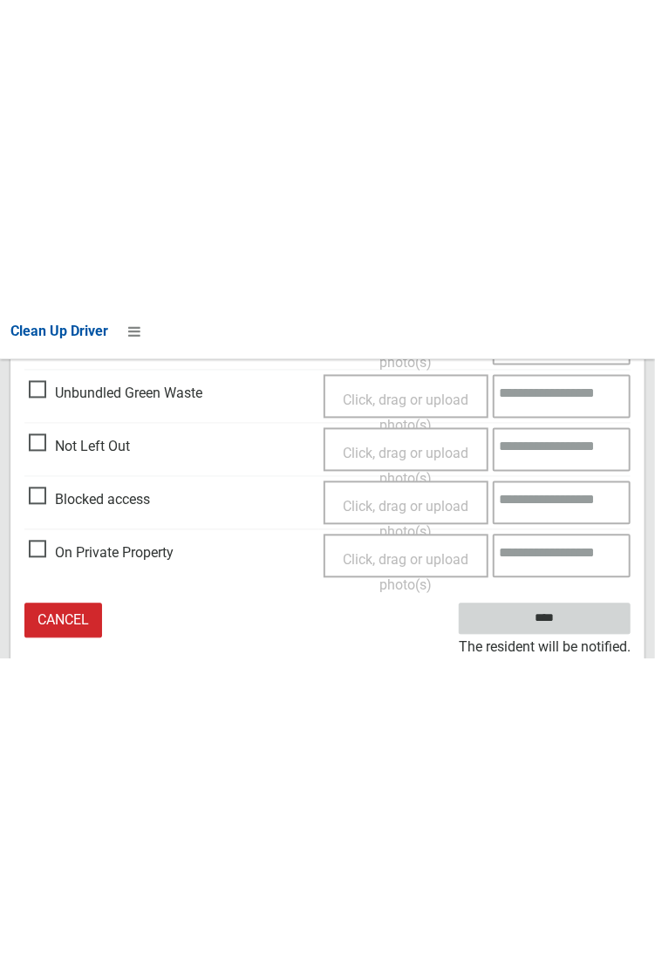
scroll to position [480, 0]
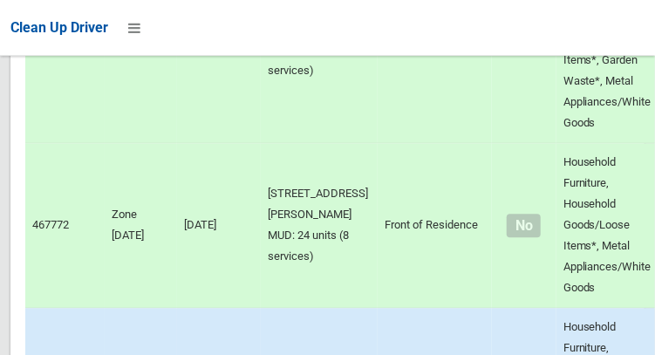
scroll to position [11630, 0]
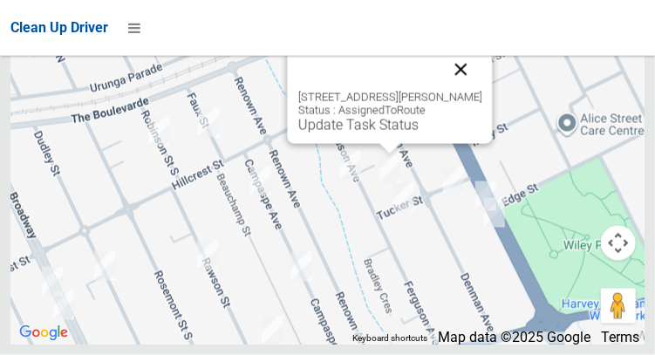
click at [481, 91] on button "Close" at bounding box center [461, 70] width 42 height 42
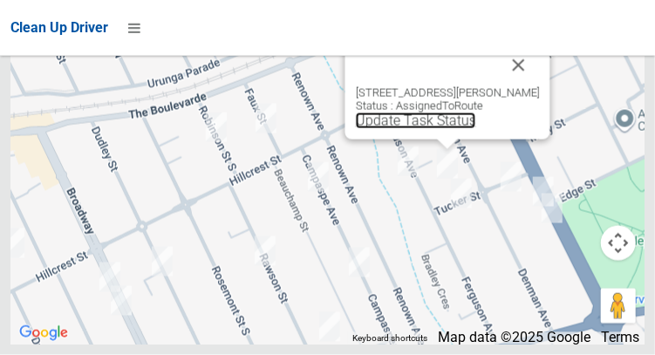
click at [417, 129] on link "Update Task Status" at bounding box center [415, 121] width 120 height 17
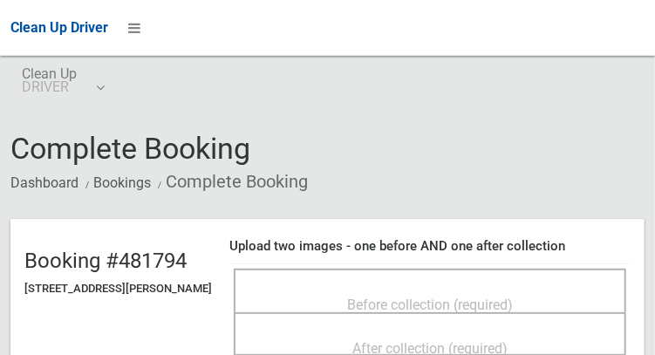
click at [325, 291] on div "Before collection (required)" at bounding box center [430, 304] width 354 height 32
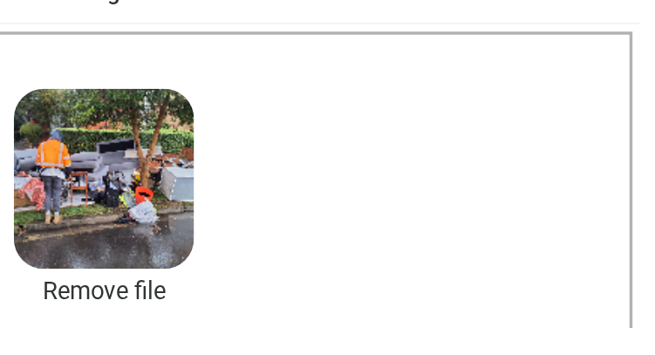
scroll to position [86, 0]
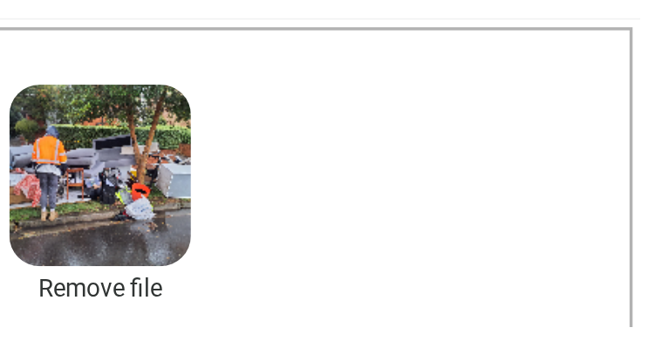
click at [352, 354] on div "Before collection (required) 3.8 MB 2025-09-1009.54.322968628569870445530.jpg C…" at bounding box center [430, 279] width 393 height 195
click at [328, 354] on div "Before collection (required) 3.8 MB 2025-09-1009.54.322968628569870445530.jpg C…" at bounding box center [430, 279] width 393 height 195
click at [307, 354] on div "Before collection (required) 3.8 MB 2025-09-1009.54.322968628569870445530.jpg C…" at bounding box center [430, 279] width 393 height 195
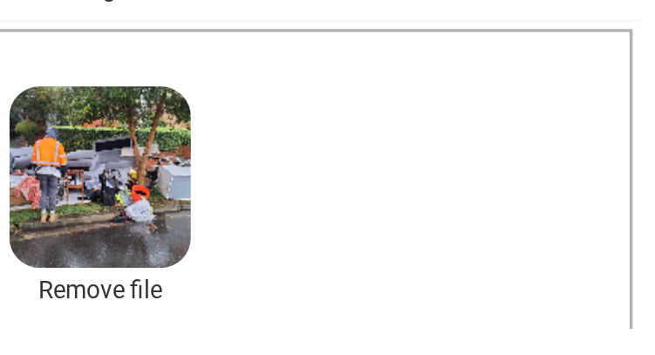
click at [332, 354] on div "Before collection (required) 3.8 MB 2025-09-1009.54.322968628569870445530.jpg C…" at bounding box center [430, 279] width 393 height 195
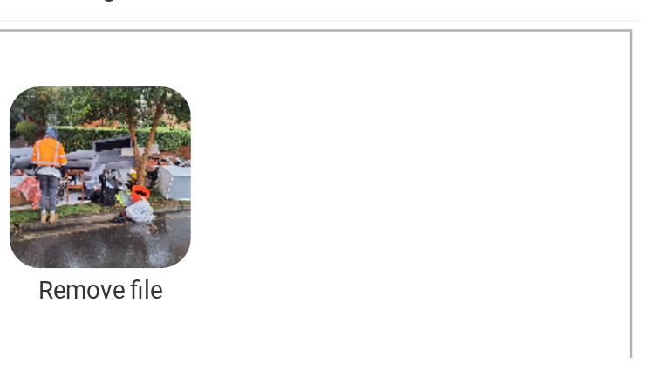
click at [303, 354] on div "Before collection (required) 3.8 MB 2025-09-1009.54.322968628569870445530.jpg C…" at bounding box center [430, 279] width 393 height 195
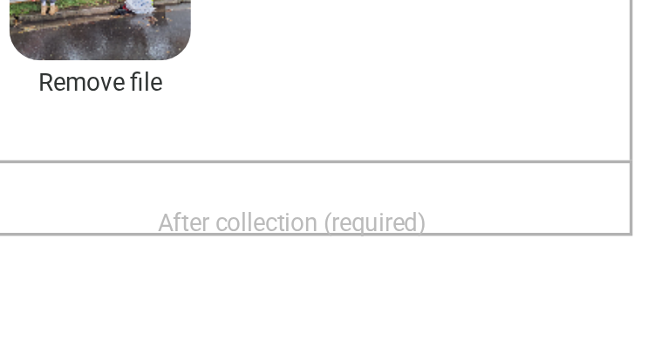
scroll to position [209, 0]
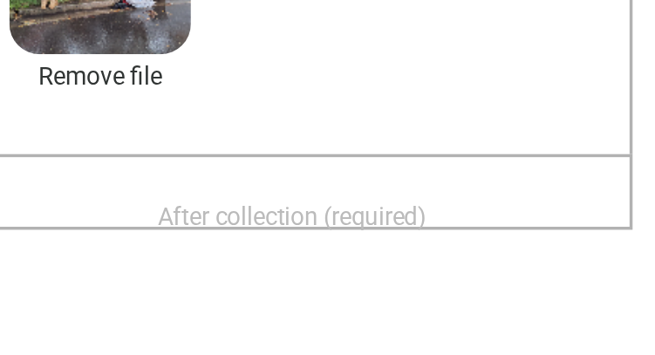
click at [409, 284] on span "After collection (required)" at bounding box center [429, 292] width 155 height 17
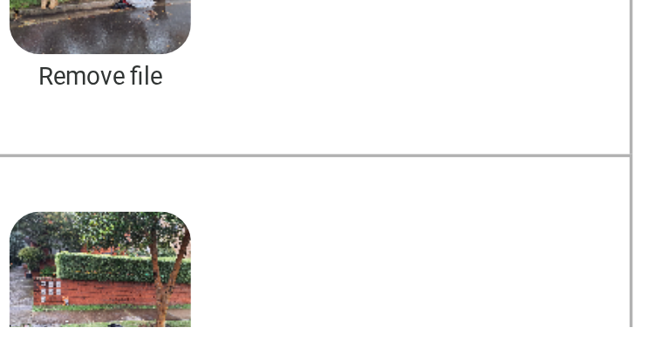
click at [497, 354] on div "After collection (required) 4.7 MB 2025-09-1010.01.452047591509704359405.jpg Ch…" at bounding box center [430, 354] width 393 height 197
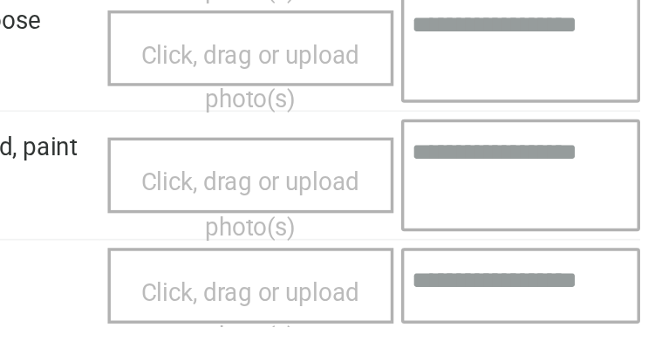
scroll to position [1048, 0]
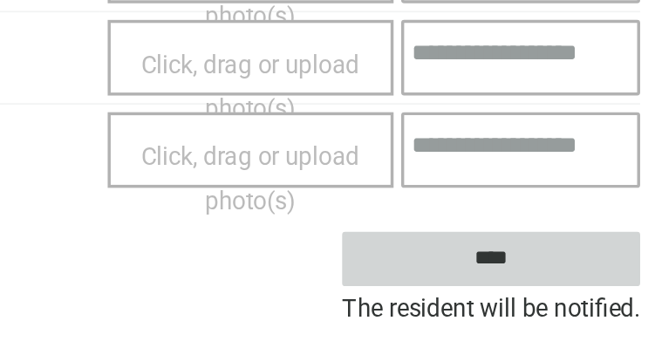
click at [582, 316] on input "****" at bounding box center [545, 316] width 172 height 32
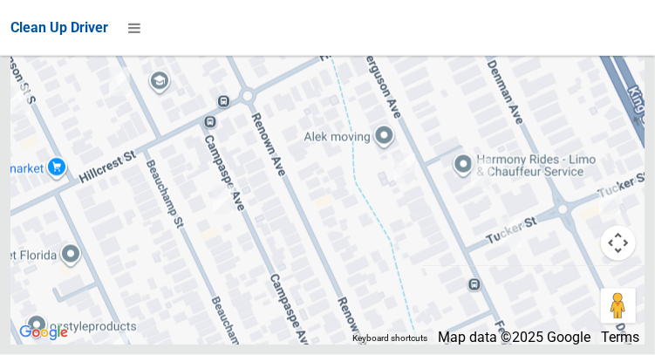
scroll to position [11630, 0]
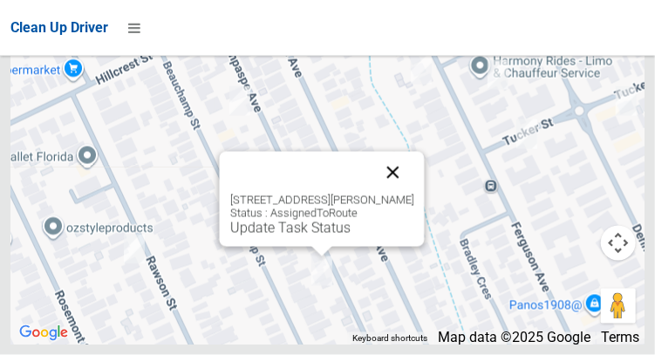
click at [409, 194] on button "Close" at bounding box center [393, 173] width 42 height 42
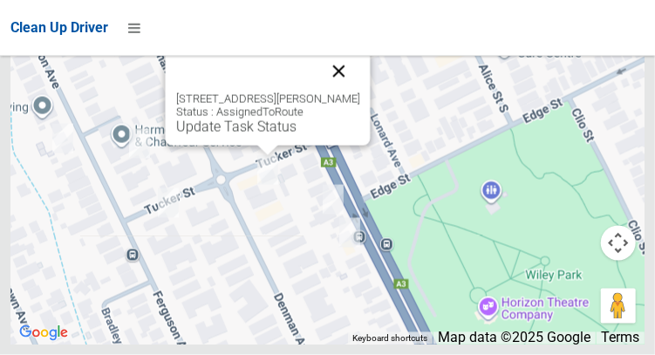
click at [358, 92] on button "Close" at bounding box center [339, 72] width 42 height 42
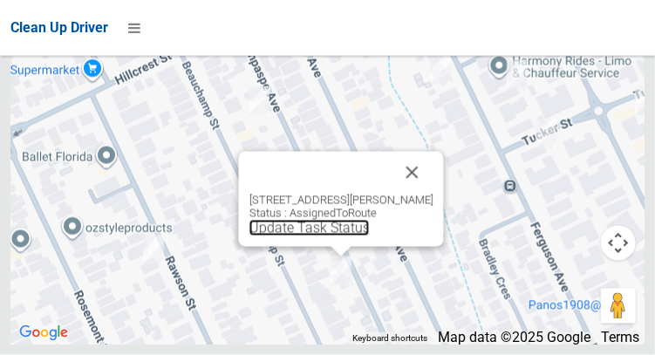
click at [298, 236] on link "Update Task Status" at bounding box center [309, 228] width 120 height 17
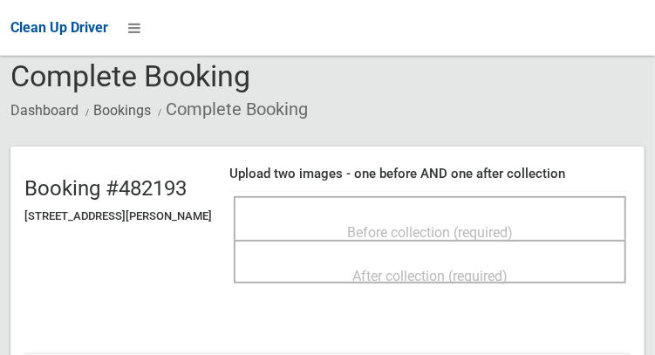
scroll to position [84, 0]
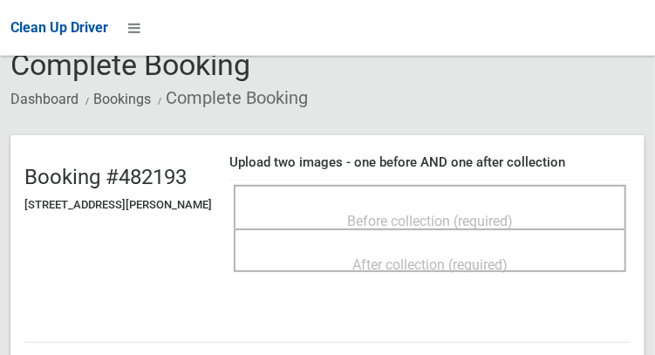
click at [508, 213] on span "Before collection (required)" at bounding box center [430, 221] width 166 height 17
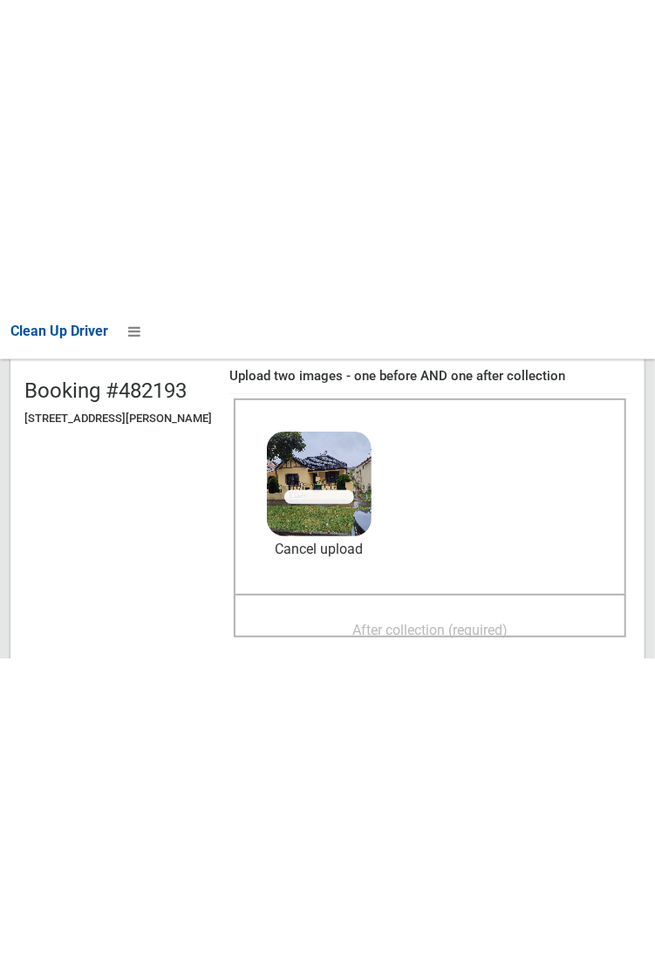
scroll to position [174, 0]
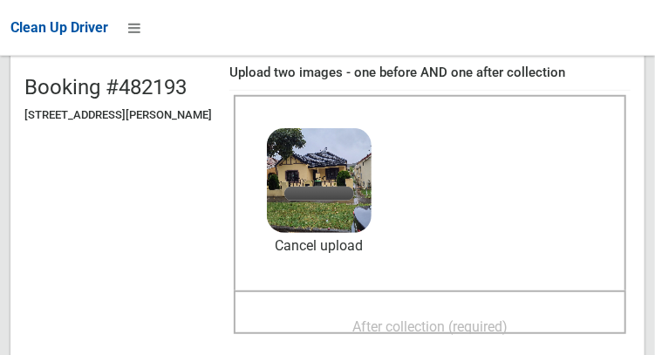
click at [466, 326] on span "After collection (required)" at bounding box center [429, 326] width 155 height 17
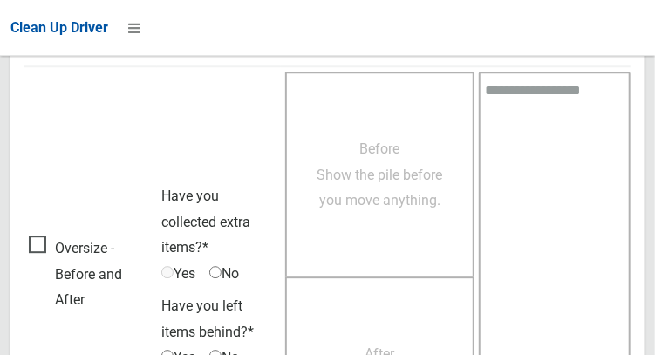
scroll to position [1575, 0]
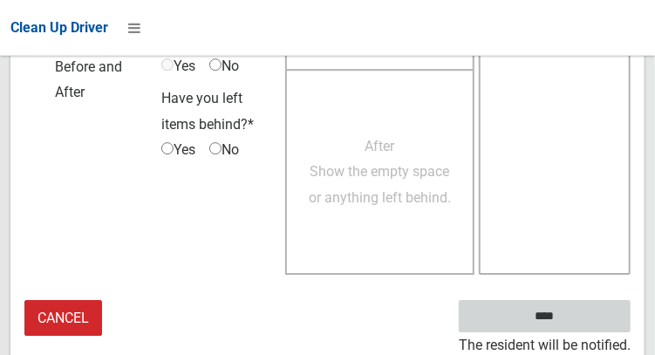
click at [571, 327] on input "****" at bounding box center [545, 316] width 172 height 32
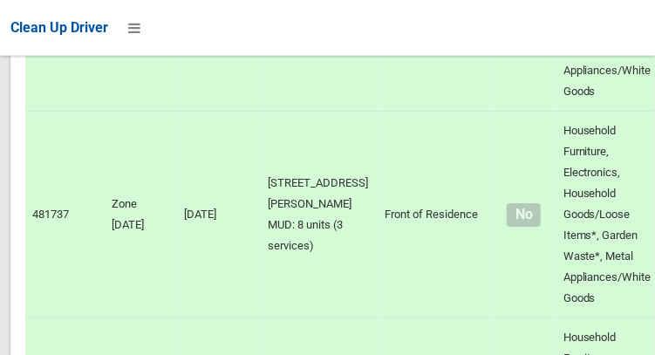
scroll to position [11630, 0]
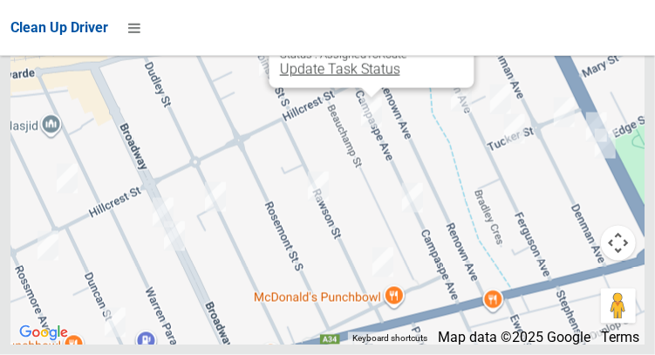
click at [338, 78] on link "Update Task Status" at bounding box center [339, 69] width 120 height 17
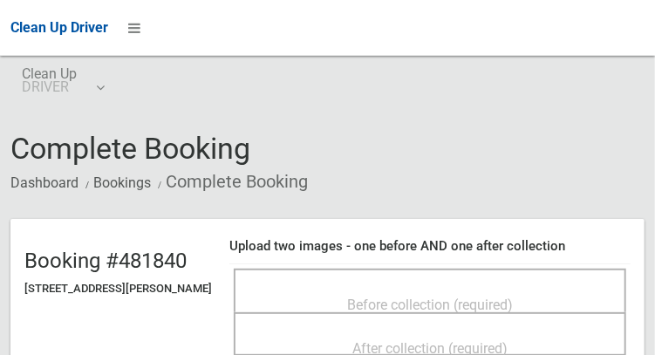
click at [328, 298] on div "Before collection (required)" at bounding box center [430, 304] width 354 height 32
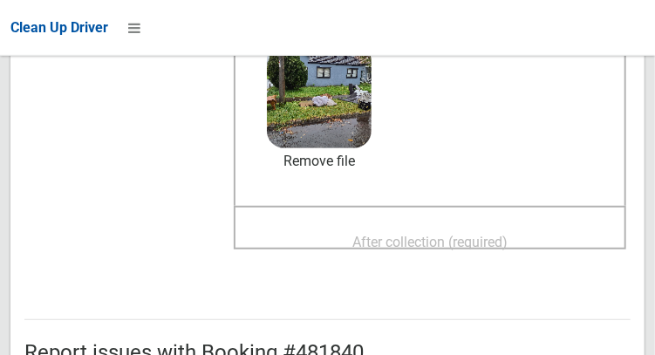
scroll to position [260, 0]
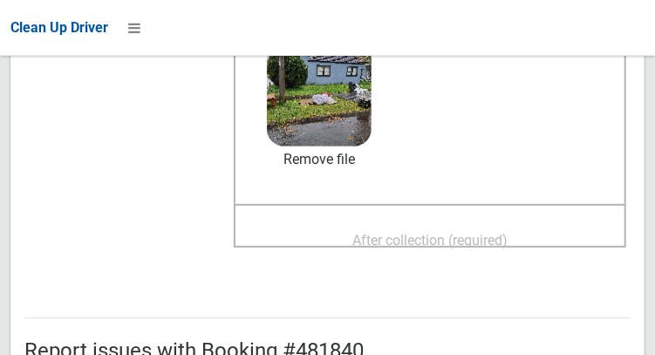
click at [353, 227] on div "After collection (required)" at bounding box center [430, 239] width 354 height 32
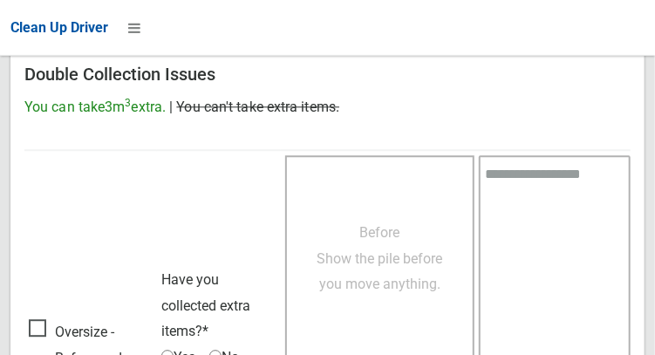
scroll to position [1575, 0]
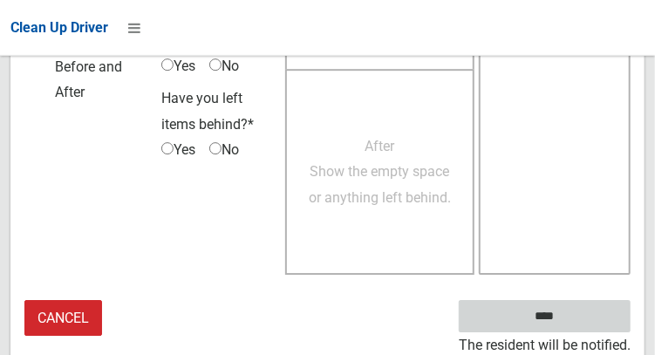
click at [547, 313] on input "****" at bounding box center [545, 316] width 172 height 32
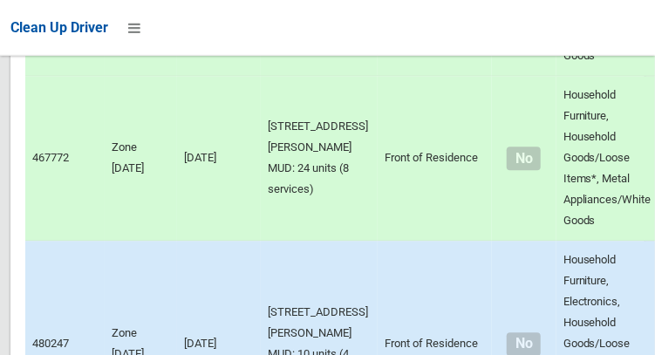
scroll to position [11630, 0]
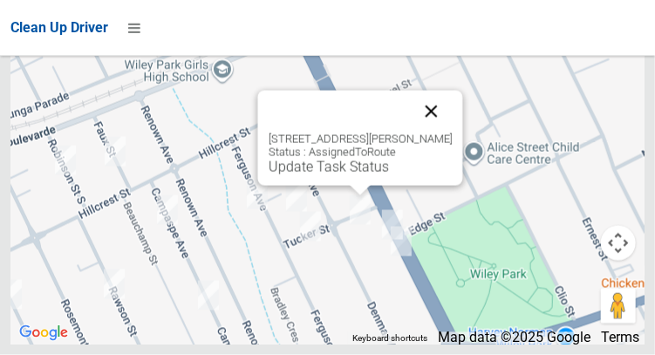
click at [452, 133] on button "Close" at bounding box center [431, 112] width 42 height 42
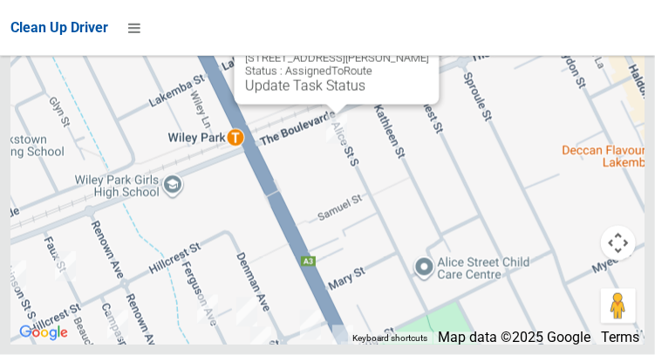
click at [428, 51] on button "Close" at bounding box center [408, 31] width 42 height 42
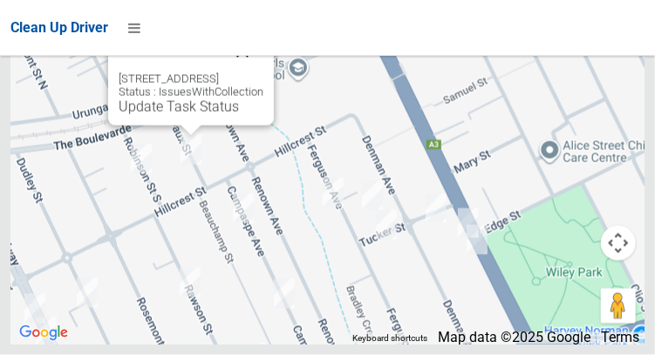
click at [263, 72] on button "Close" at bounding box center [243, 52] width 42 height 42
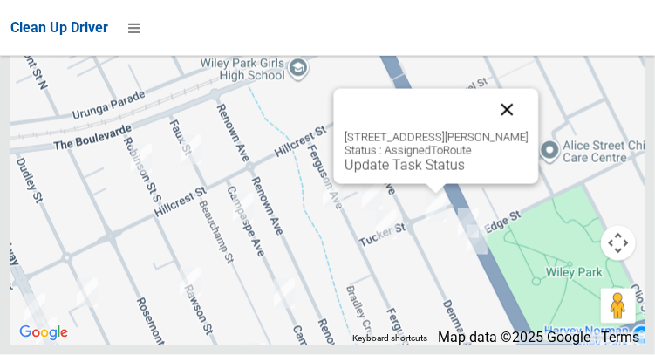
click at [526, 131] on button "Close" at bounding box center [507, 110] width 42 height 42
click at [393, 174] on link "Update Task Status" at bounding box center [404, 165] width 120 height 17
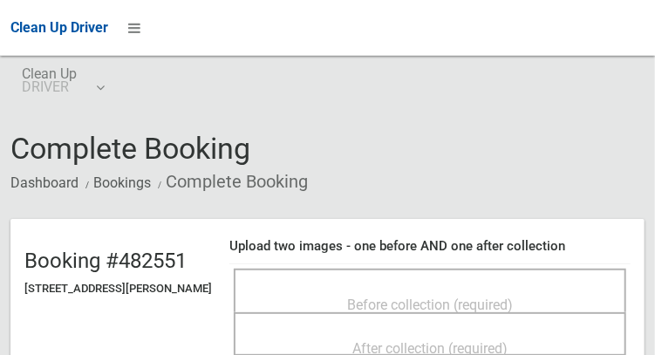
click at [393, 297] on span "Before collection (required)" at bounding box center [430, 305] width 166 height 17
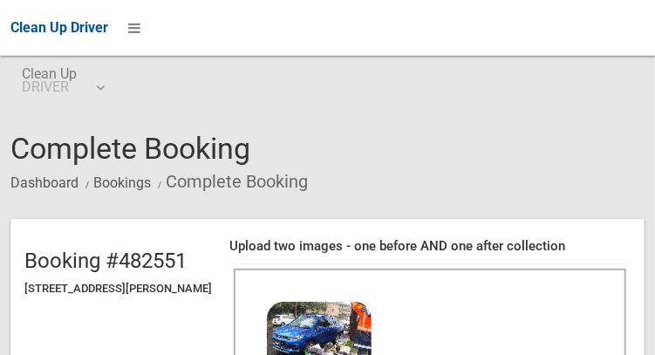
click at [500, 243] on h4 "Upload two images - one before AND one after collection" at bounding box center [429, 246] width 401 height 15
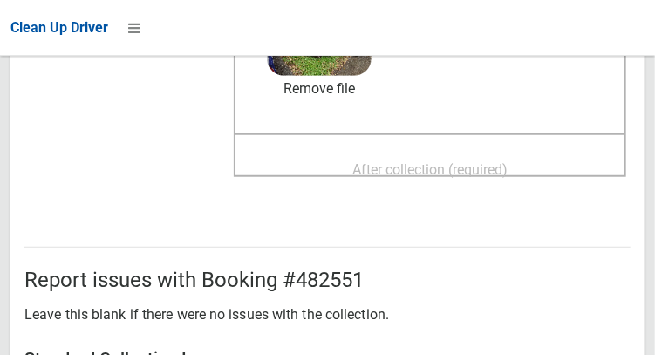
scroll to position [330, 0]
click at [536, 353] on h3 "Standard Collection Issues" at bounding box center [327, 359] width 606 height 19
click at [532, 353] on h3 "Standard Collection Issues" at bounding box center [327, 359] width 606 height 19
click at [462, 164] on span "After collection (required)" at bounding box center [429, 170] width 155 height 17
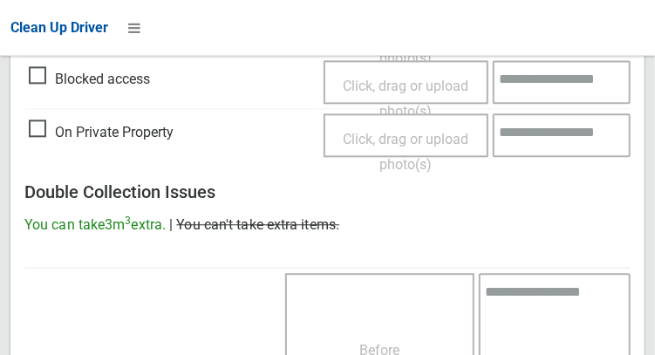
scroll to position [1575, 0]
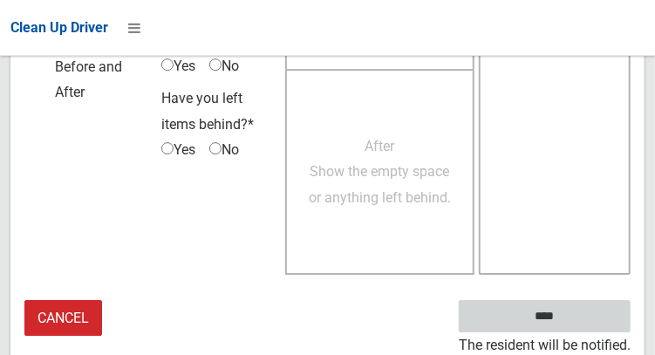
click at [571, 327] on input "****" at bounding box center [545, 316] width 172 height 32
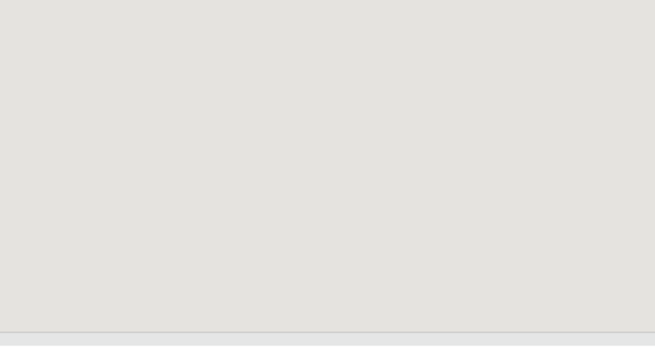
scroll to position [11630, 0]
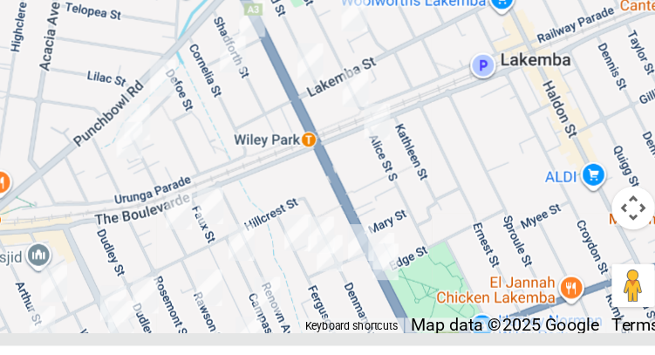
scroll to position [11631, 0]
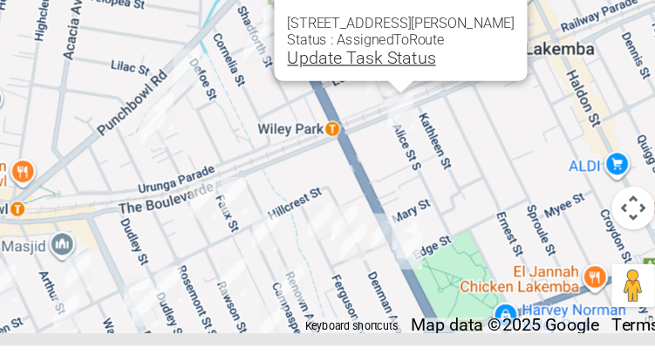
click at [400, 130] on link "Update Task Status" at bounding box center [398, 121] width 120 height 17
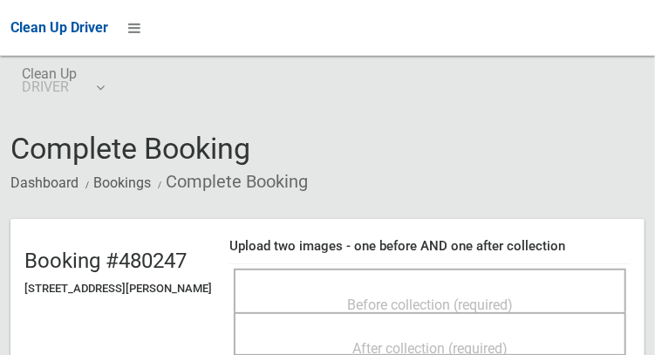
click at [328, 296] on div "Before collection (required)" at bounding box center [430, 304] width 354 height 32
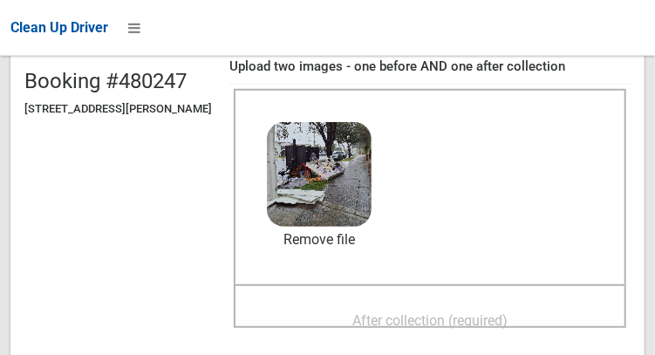
scroll to position [181, 0]
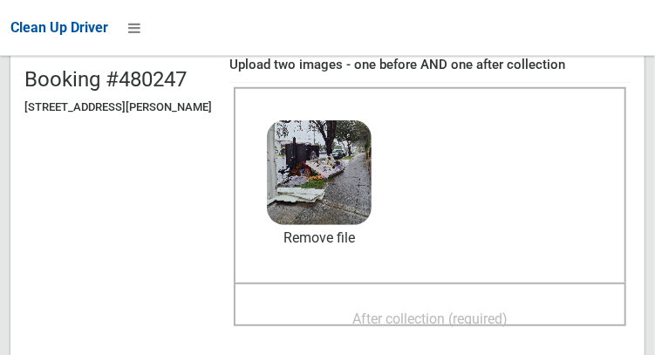
click at [373, 311] on span "After collection (required)" at bounding box center [429, 319] width 155 height 17
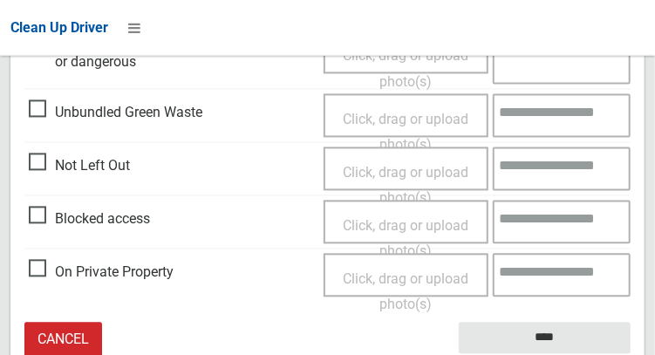
scroll to position [1048, 0]
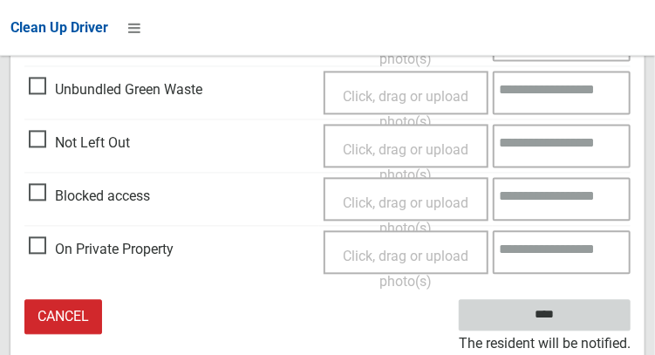
click at [571, 321] on input "****" at bounding box center [545, 316] width 172 height 32
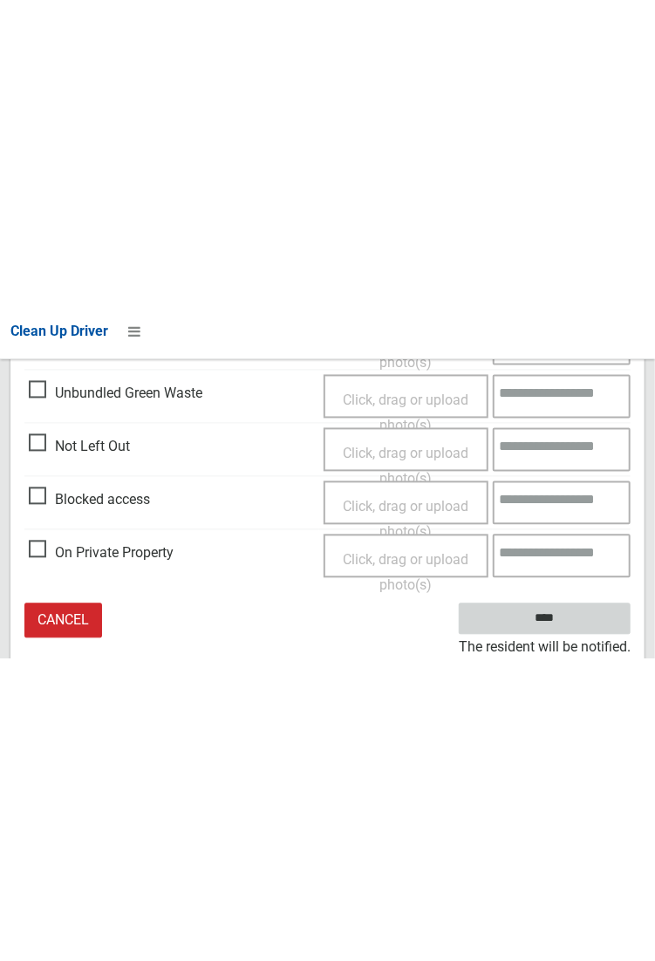
scroll to position [480, 0]
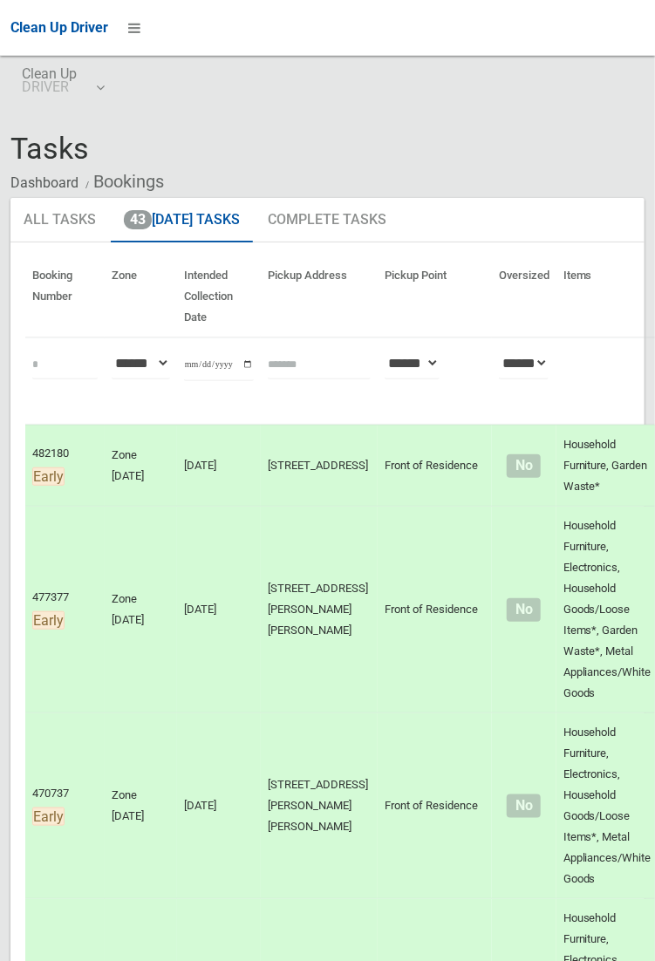
click at [25, 900] on td "470737 Early" at bounding box center [64, 807] width 79 height 186
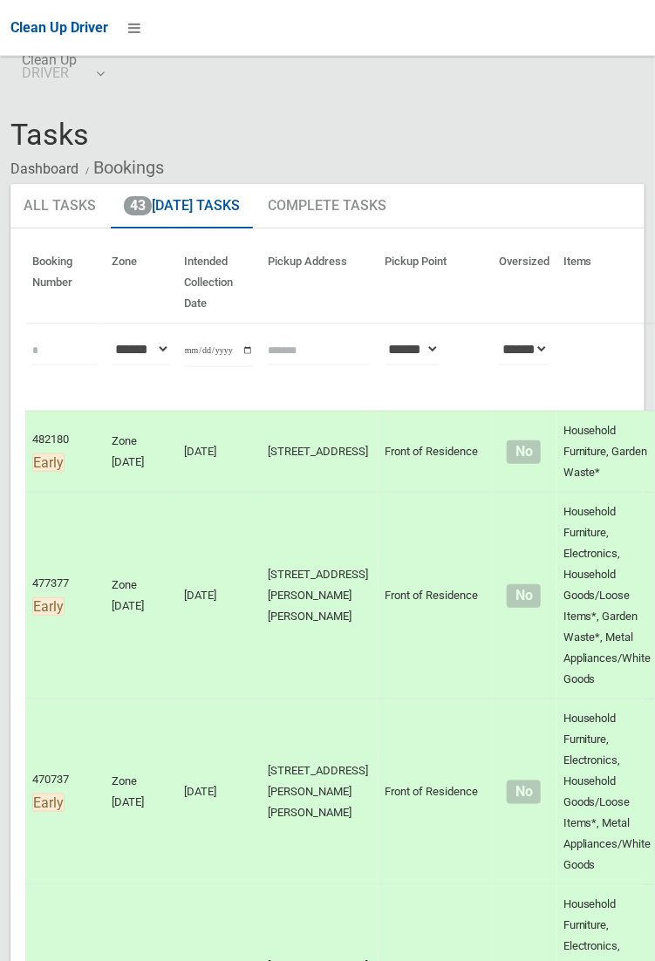
scroll to position [59, 0]
